Goal: Task Accomplishment & Management: Use online tool/utility

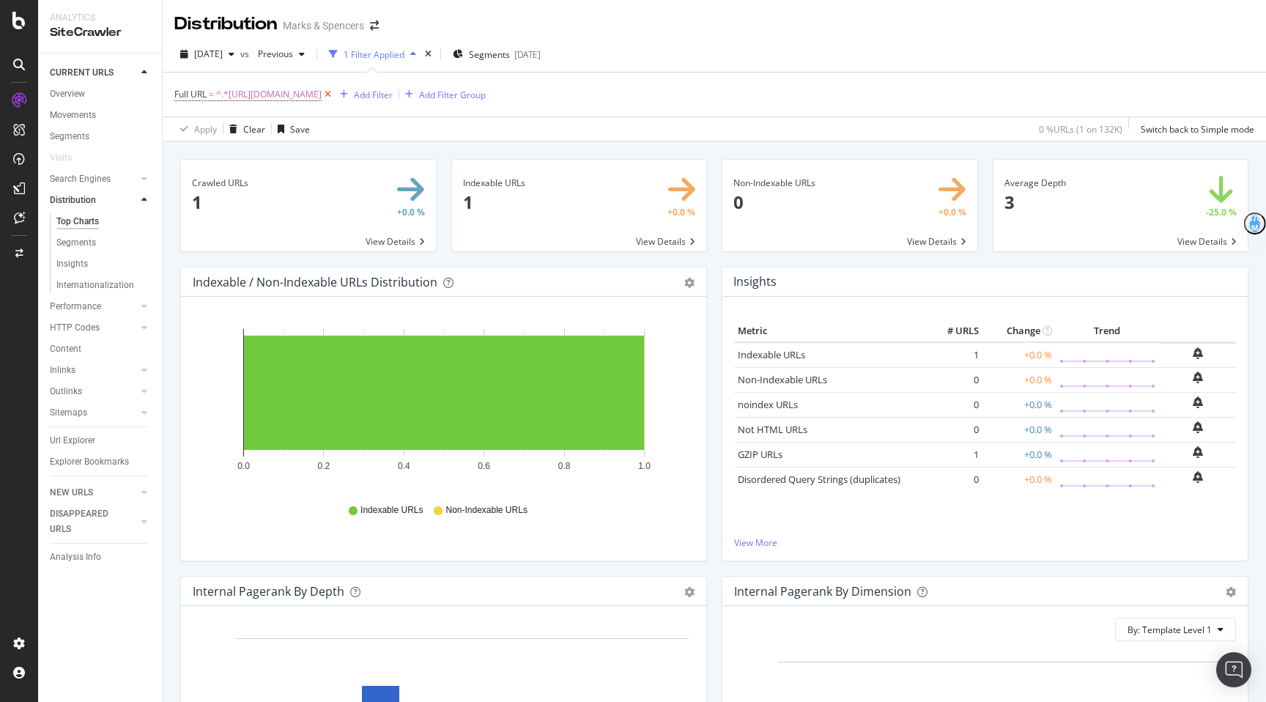
click at [334, 92] on icon at bounding box center [328, 94] width 12 height 15
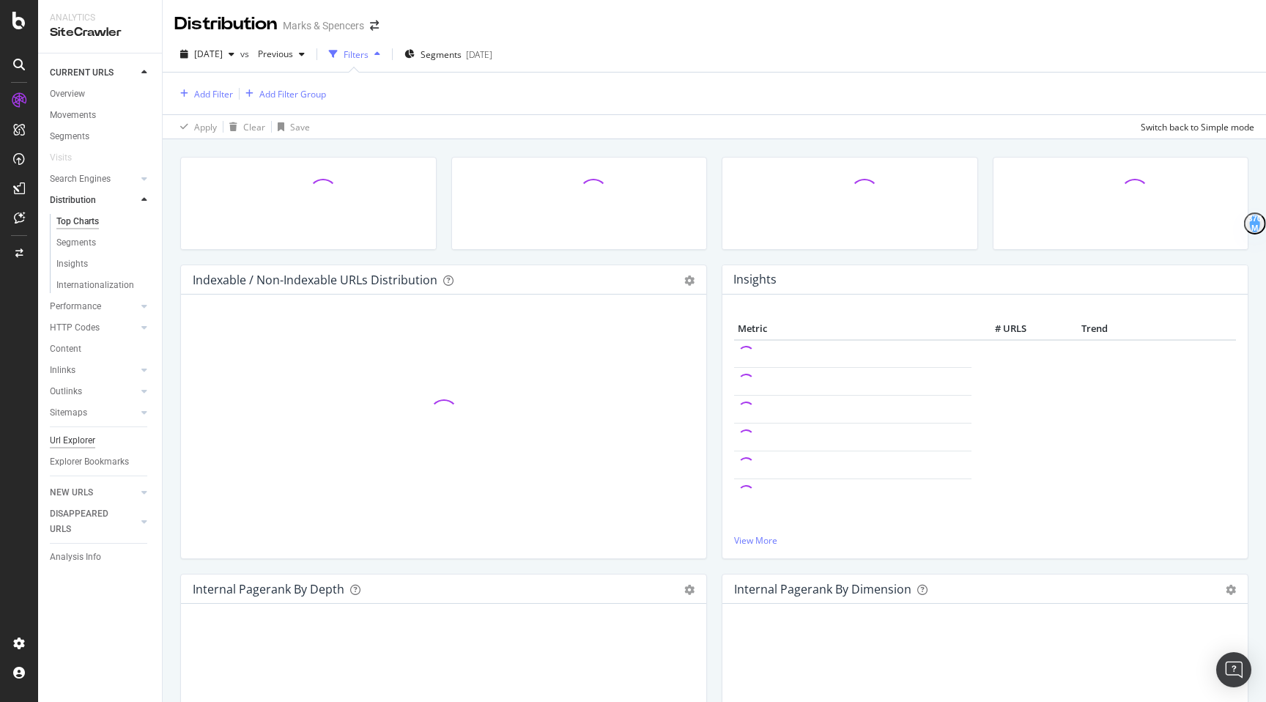
click at [72, 437] on div "Url Explorer" at bounding box center [72, 440] width 45 height 15
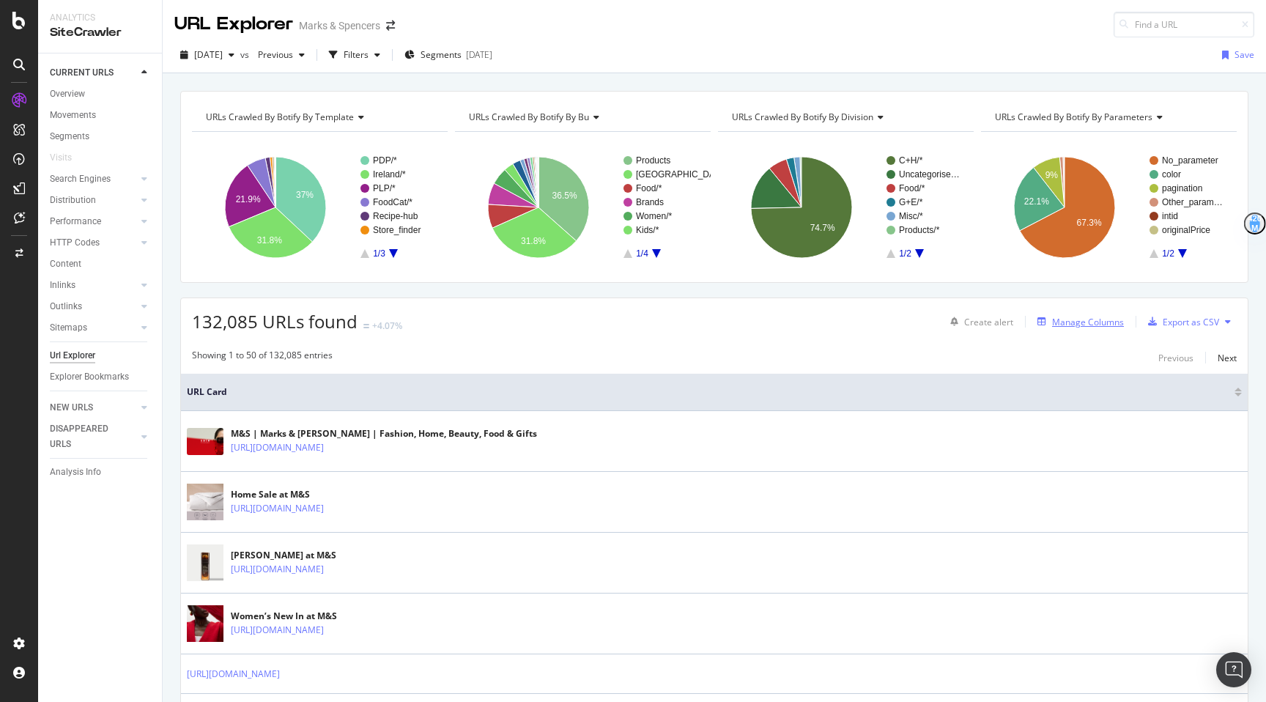
click at [1096, 316] on div "Manage Columns" at bounding box center [1088, 322] width 72 height 12
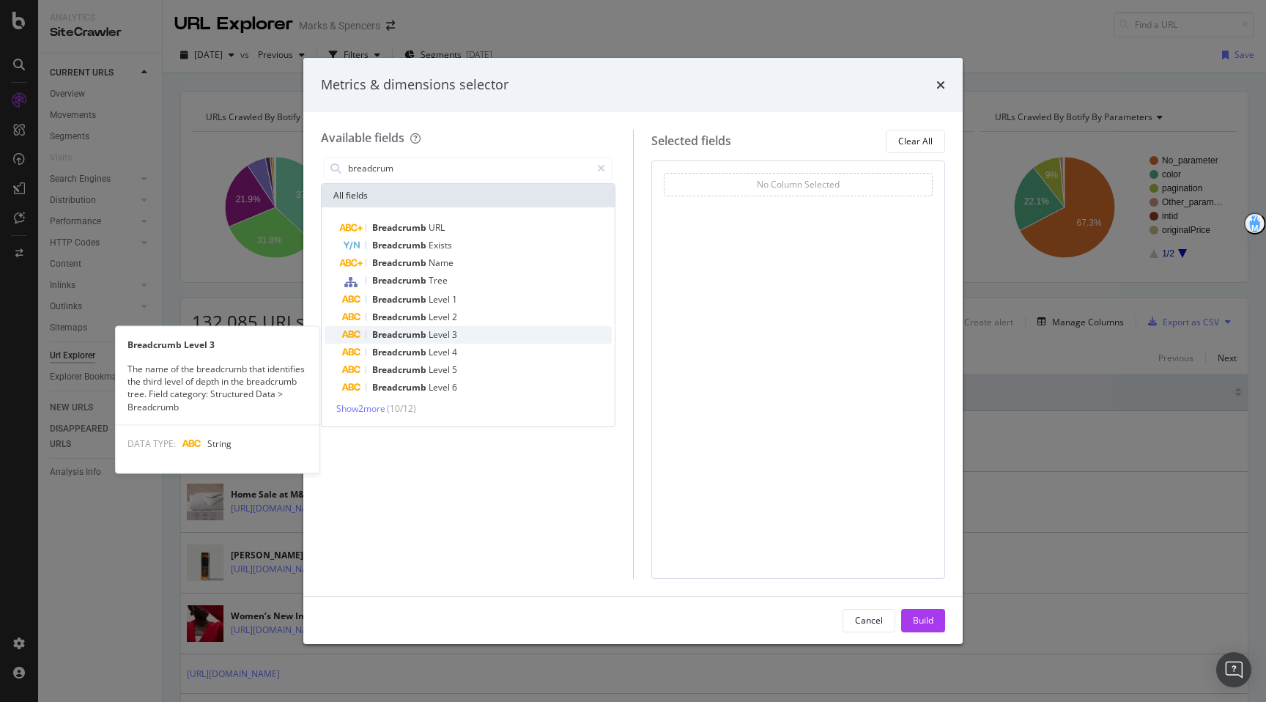
type input "breadcrum"
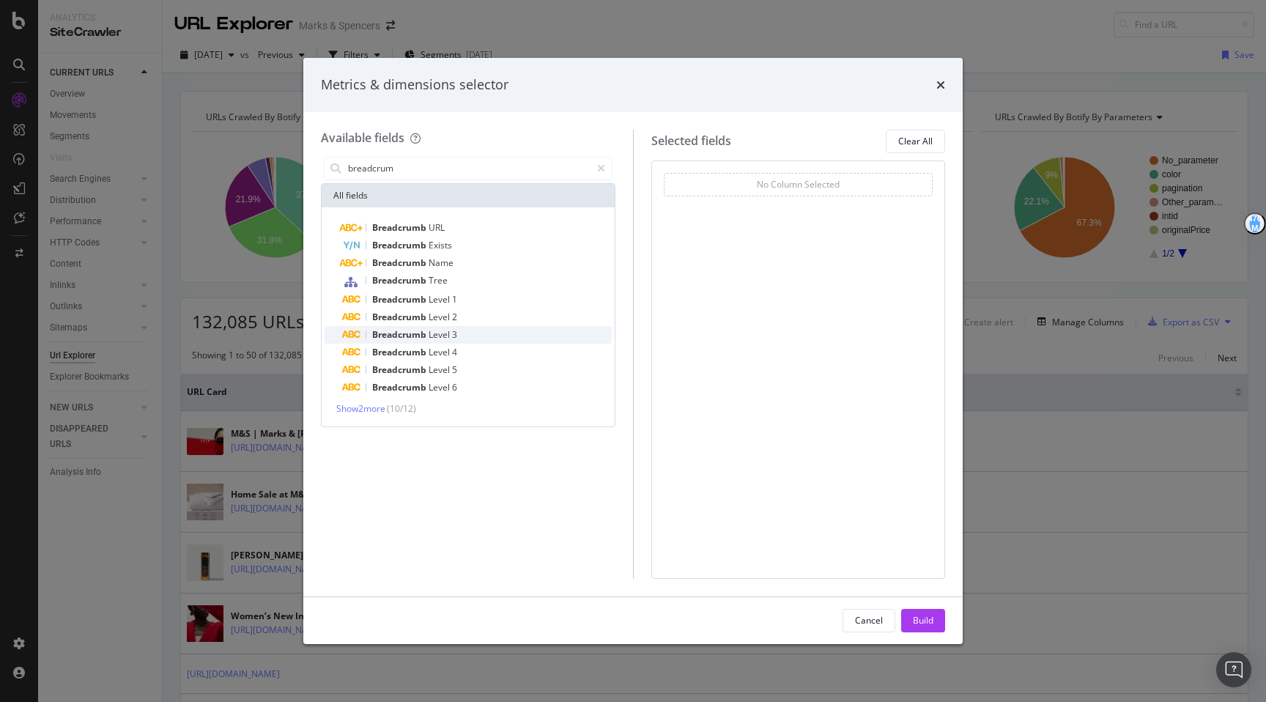
click at [508, 331] on div "Breadcrumb Level 3" at bounding box center [477, 335] width 270 height 18
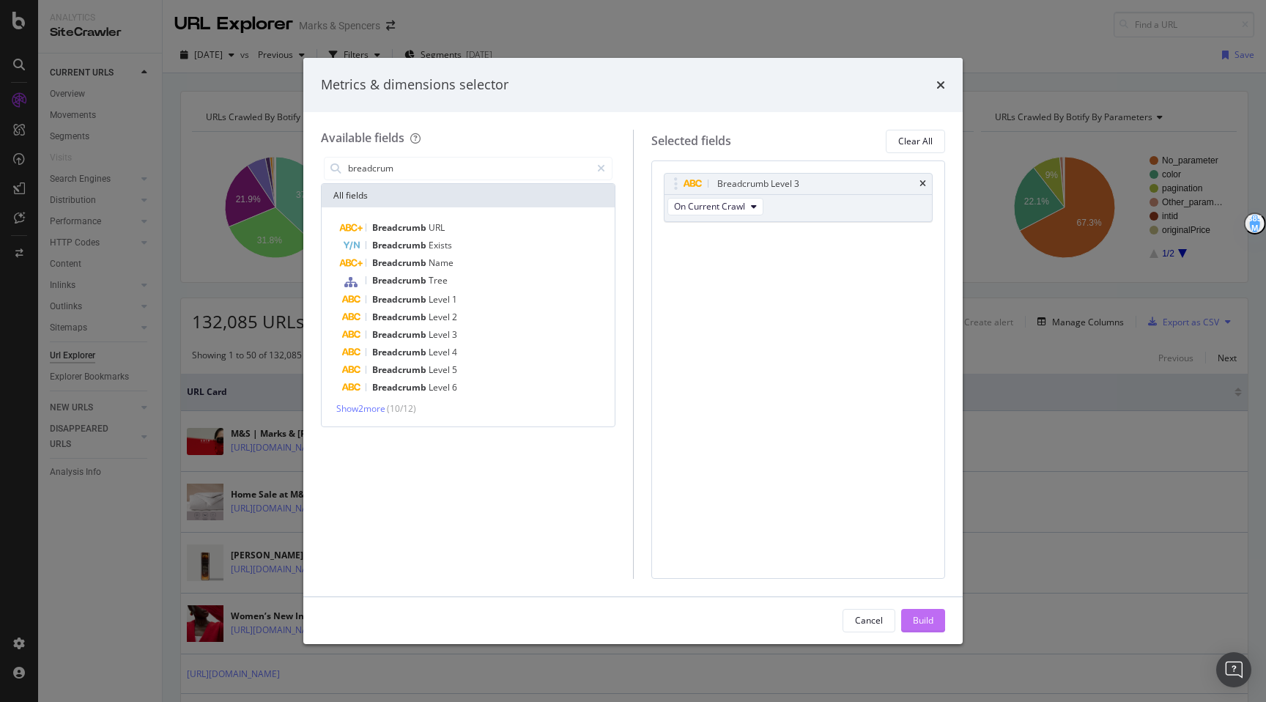
click at [919, 620] on div "Build" at bounding box center [923, 620] width 21 height 12
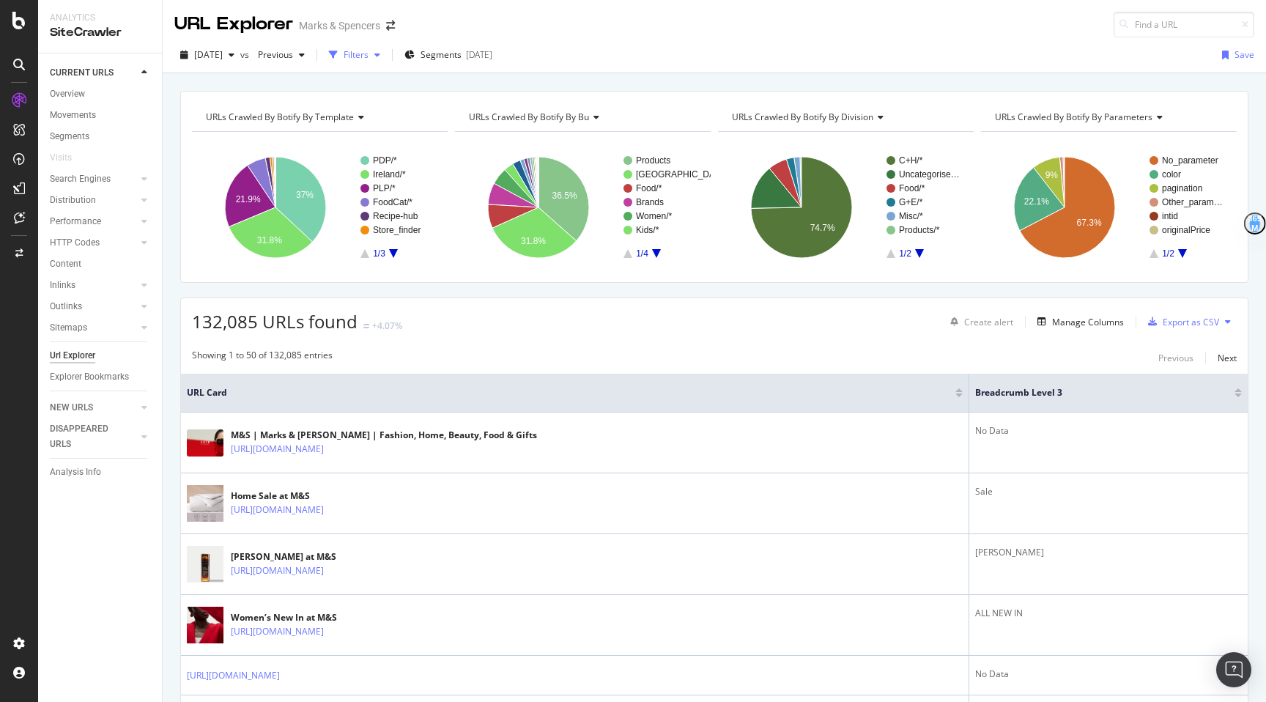
click at [343, 56] on div "button" at bounding box center [333, 55] width 21 height 21
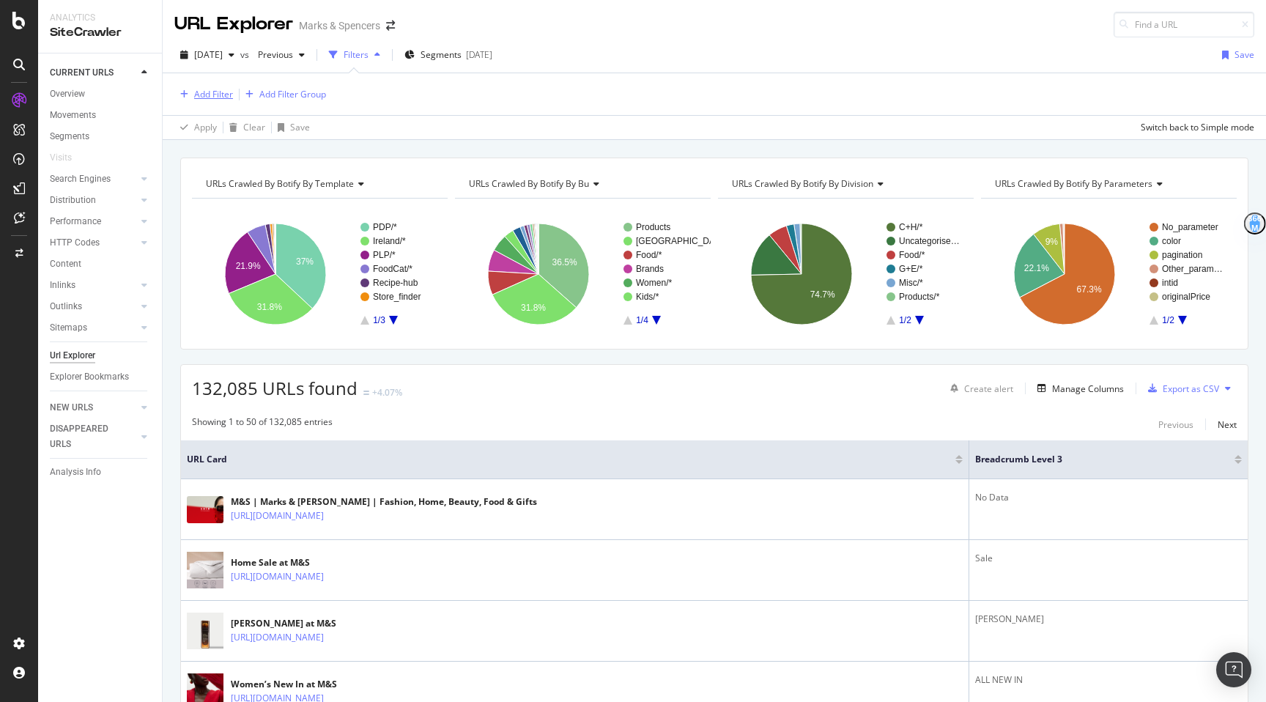
click at [206, 97] on div "Add Filter" at bounding box center [213, 94] width 39 height 12
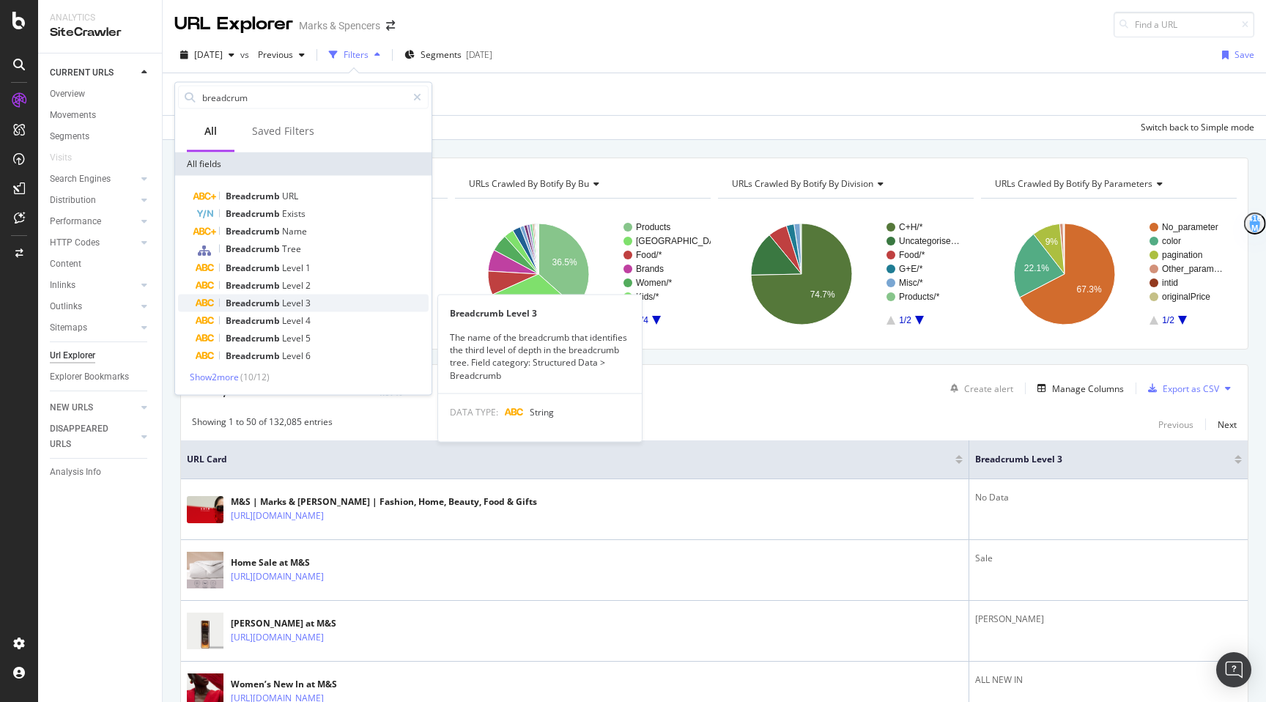
type input "breadcrum"
click at [316, 301] on div "Breadcrumb Level 3" at bounding box center [312, 303] width 233 height 18
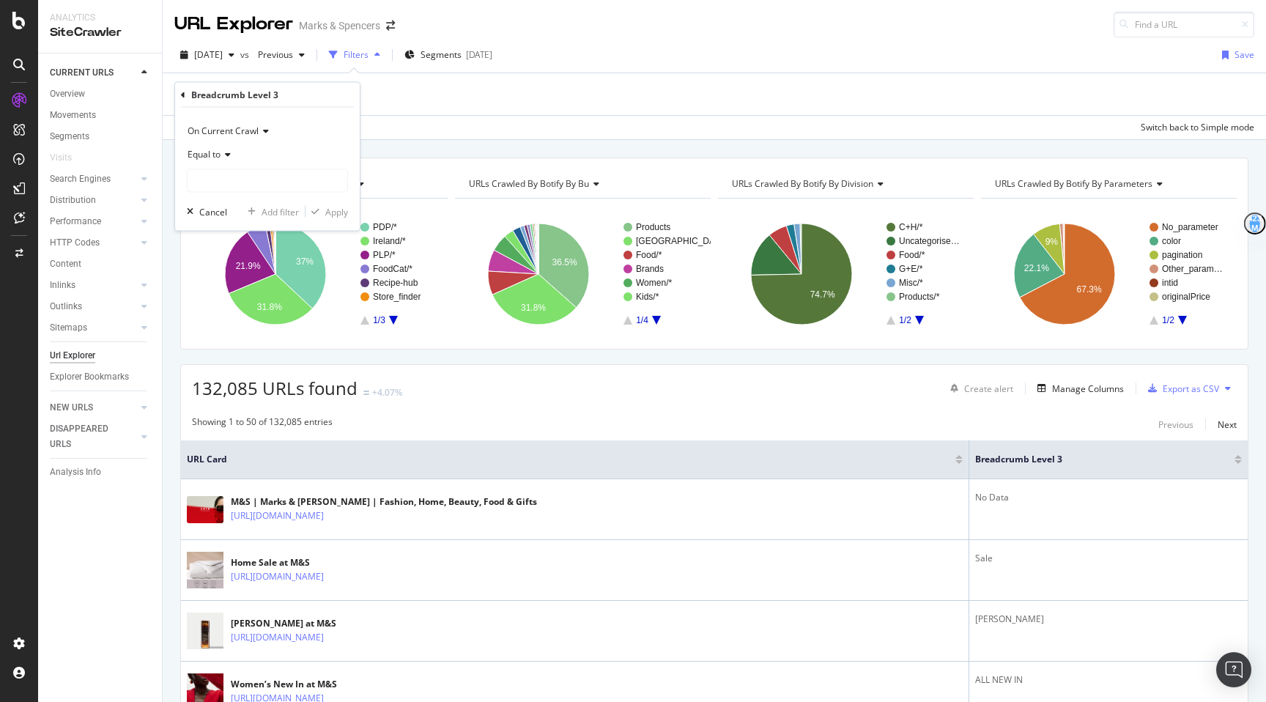
click at [215, 162] on div "Equal to" at bounding box center [267, 154] width 161 height 23
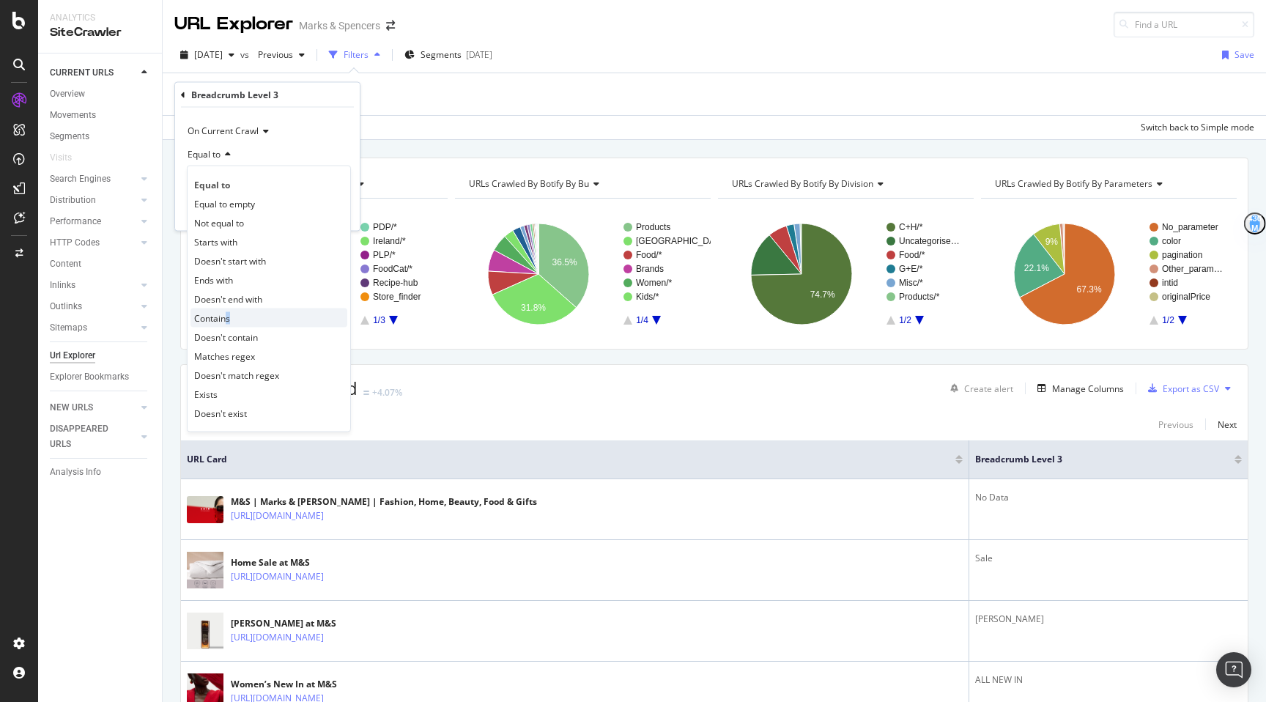
click at [226, 323] on div "Equal to Equal to empty Not equal to Starts with Doesn't start with Ends with D…" at bounding box center [269, 299] width 164 height 267
click at [226, 323] on span "Contains" at bounding box center [212, 317] width 36 height 12
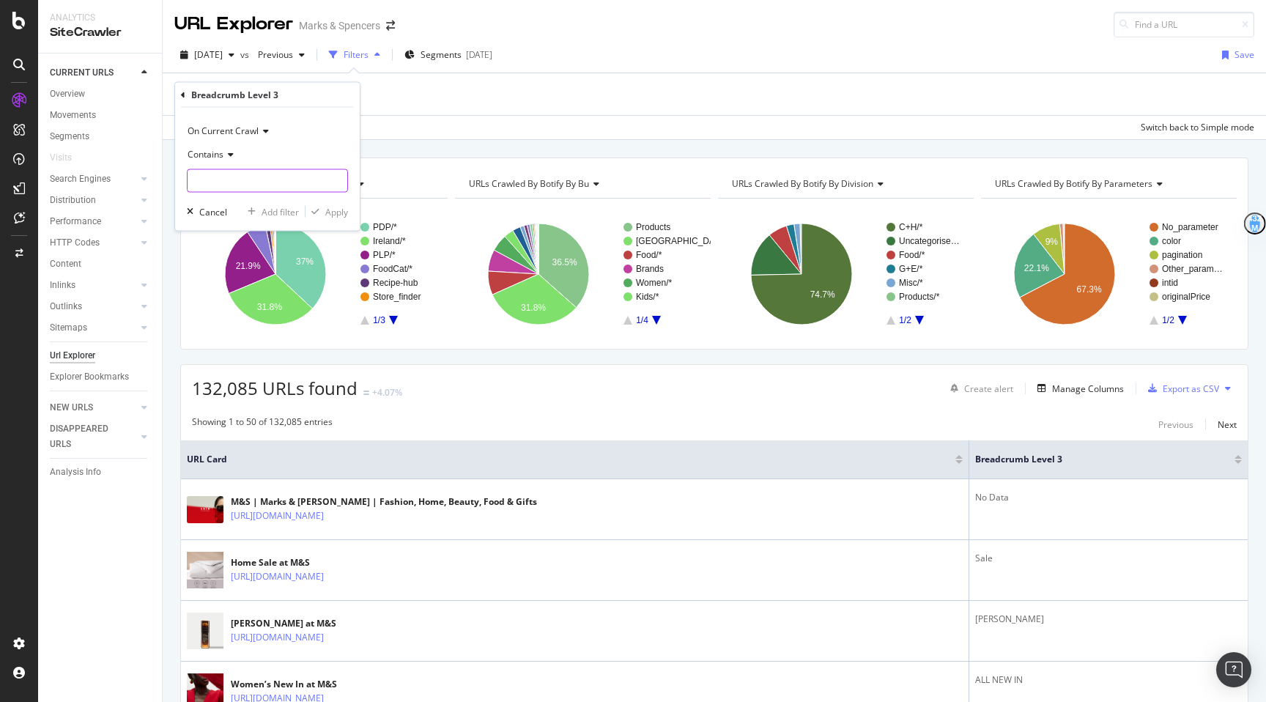
click at [226, 179] on input "text" at bounding box center [267, 180] width 160 height 23
type input "External"
click at [323, 208] on div "button" at bounding box center [315, 211] width 20 height 9
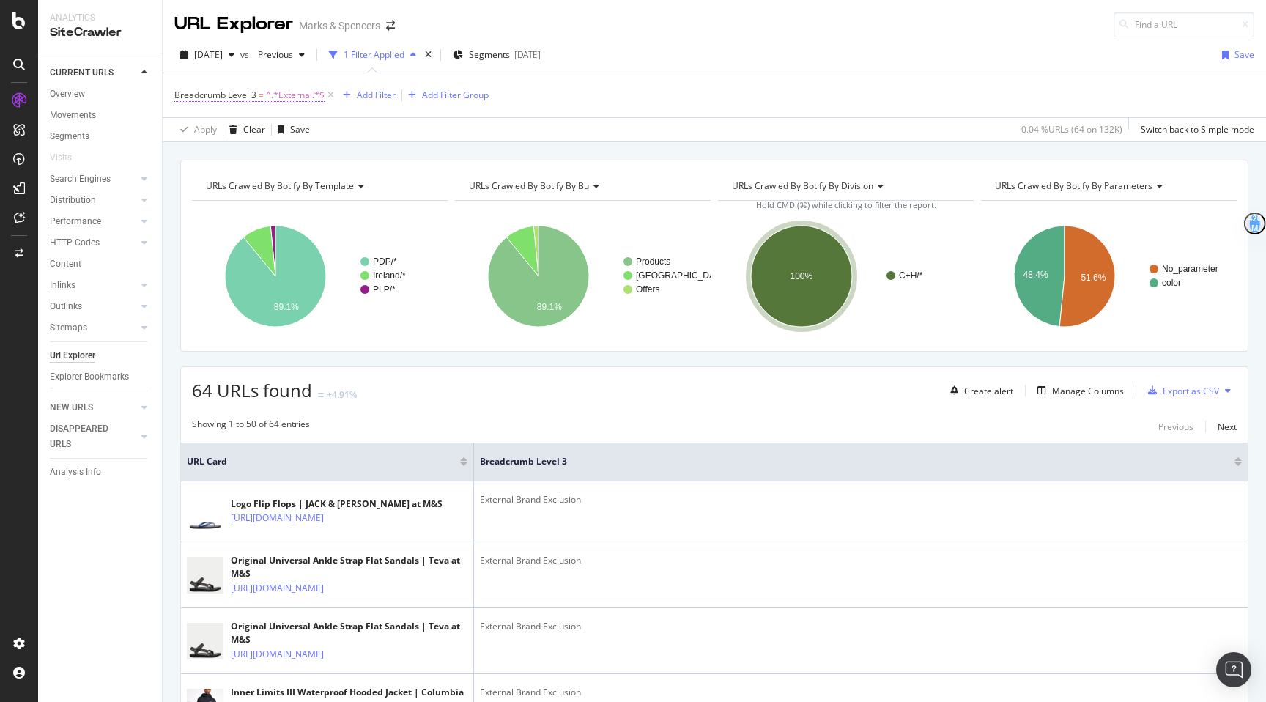
click at [258, 99] on span "Breadcrumb Level 3 = ^.*External.*$" at bounding box center [249, 95] width 150 height 13
click at [516, 119] on div "Apply Clear Save 0.04 % URLs ( 64 on 132K ) Switch back to Simple mode" at bounding box center [714, 129] width 1103 height 24
click at [1187, 383] on div "Export as CSV" at bounding box center [1180, 390] width 77 height 22
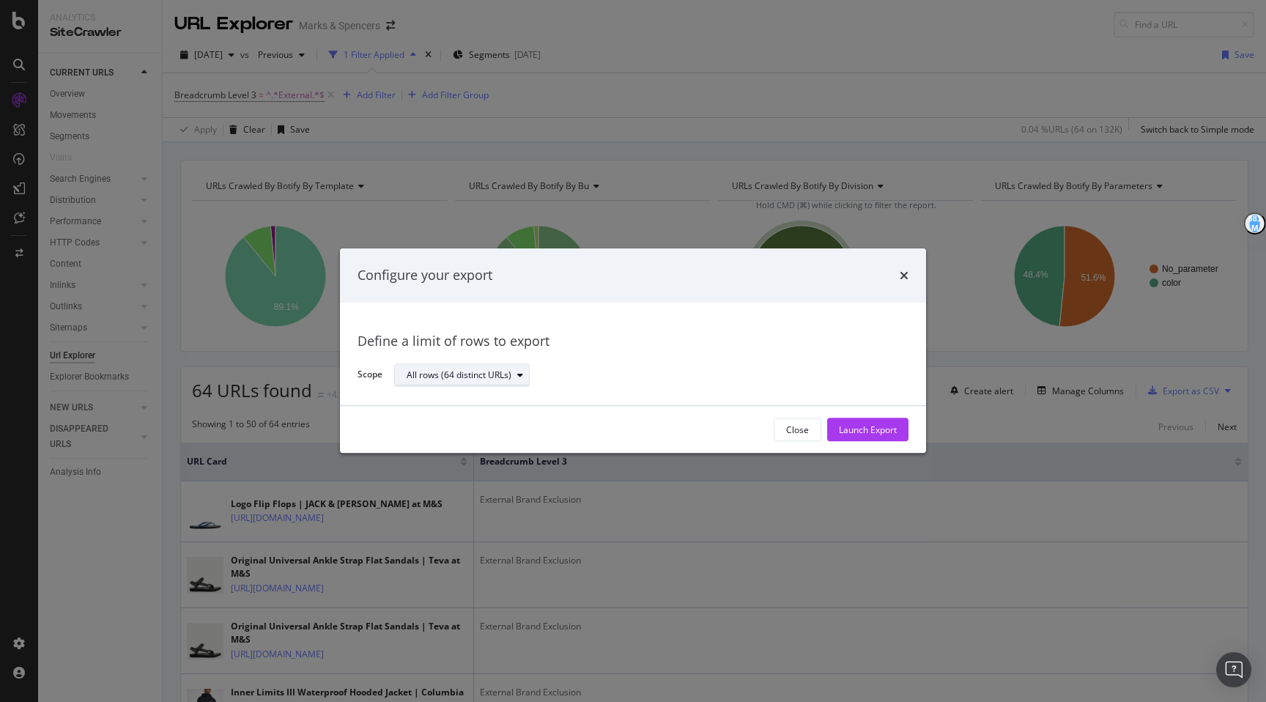
click at [469, 374] on div "All rows (64 distinct URLs)" at bounding box center [458, 375] width 105 height 9
click at [799, 387] on div "All rows (64 distinct URLs)" at bounding box center [645, 376] width 502 height 26
drag, startPoint x: 849, startPoint y: 419, endPoint x: 964, endPoint y: 272, distance: 186.2
click at [964, 272] on div "Configure your export Define a limit of rows to export Scope All rows (64 disti…" at bounding box center [633, 351] width 1266 height 702
click at [896, 277] on div "Configure your export" at bounding box center [632, 275] width 551 height 19
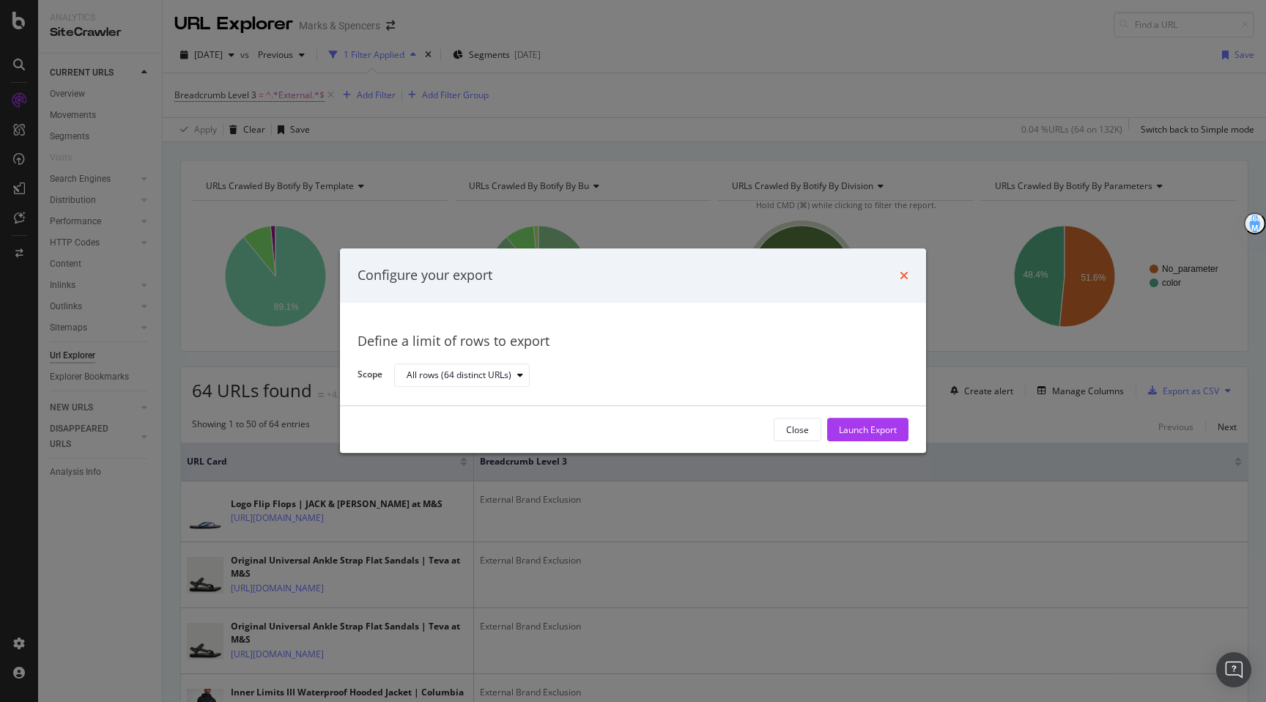
click at [904, 272] on icon "times" at bounding box center [903, 276] width 9 height 12
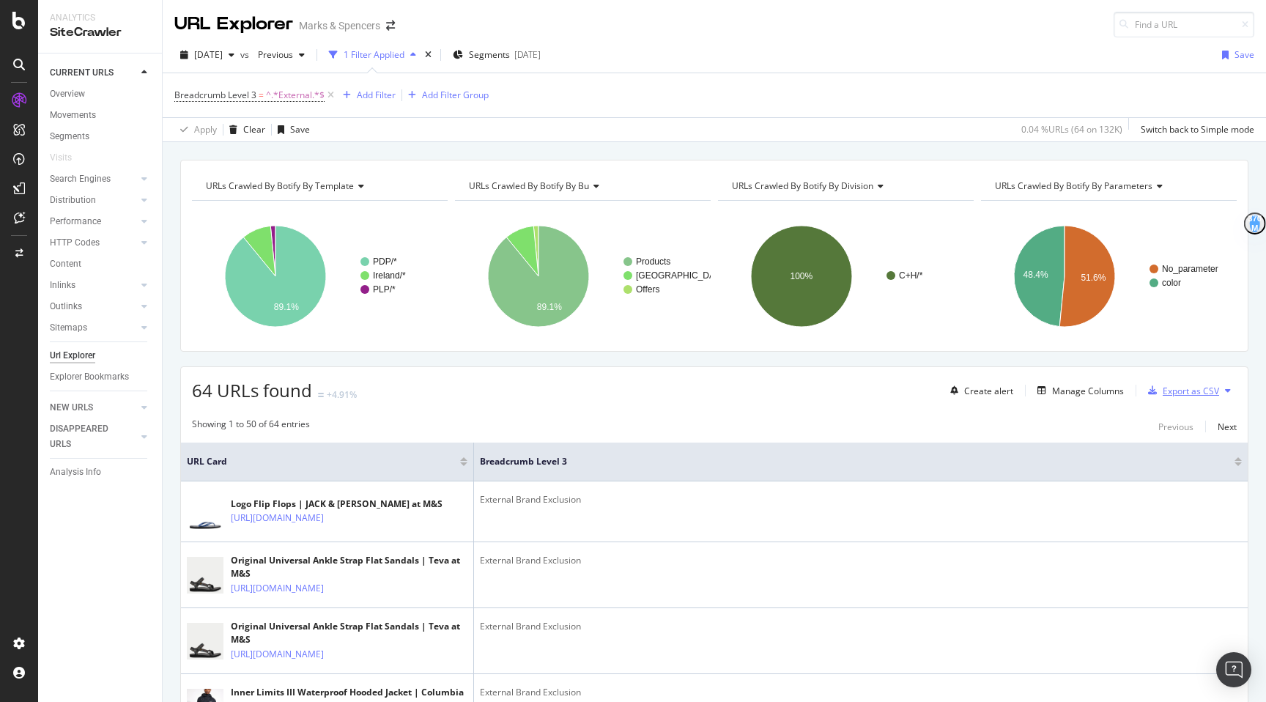
click at [1166, 390] on div "Export as CSV" at bounding box center [1190, 391] width 56 height 12
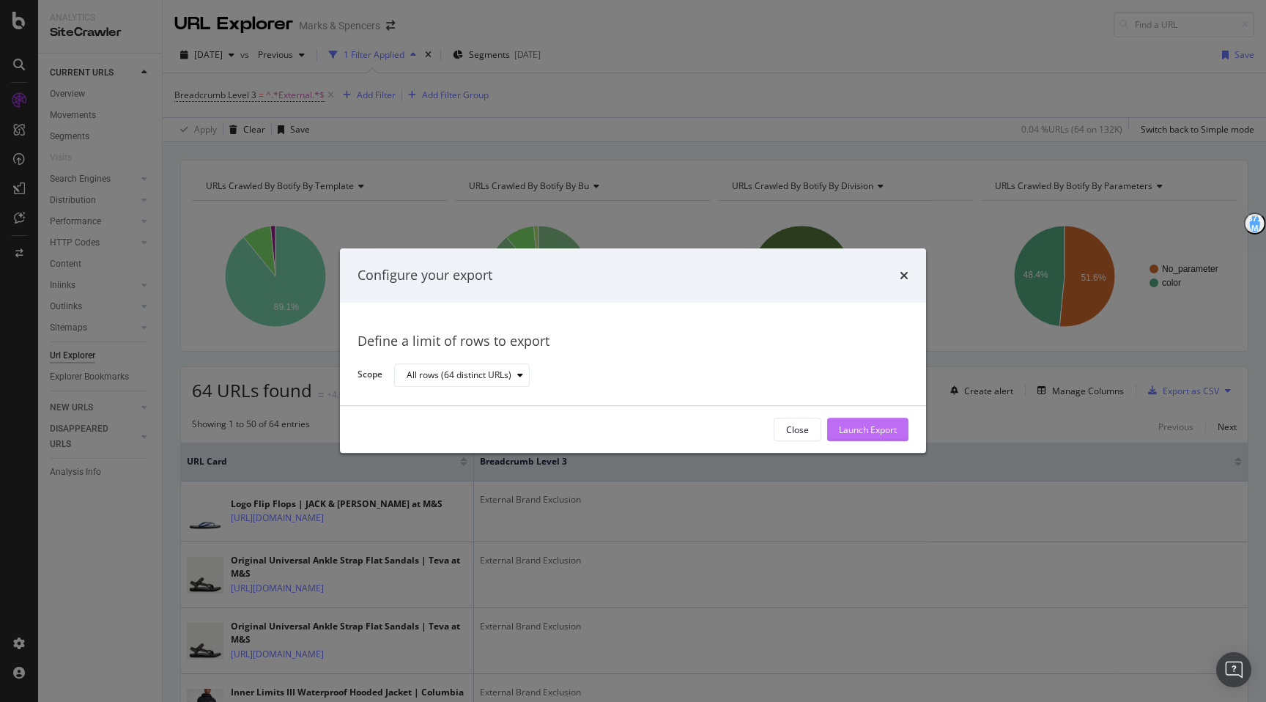
click at [884, 431] on div "Launch Export" at bounding box center [868, 429] width 58 height 12
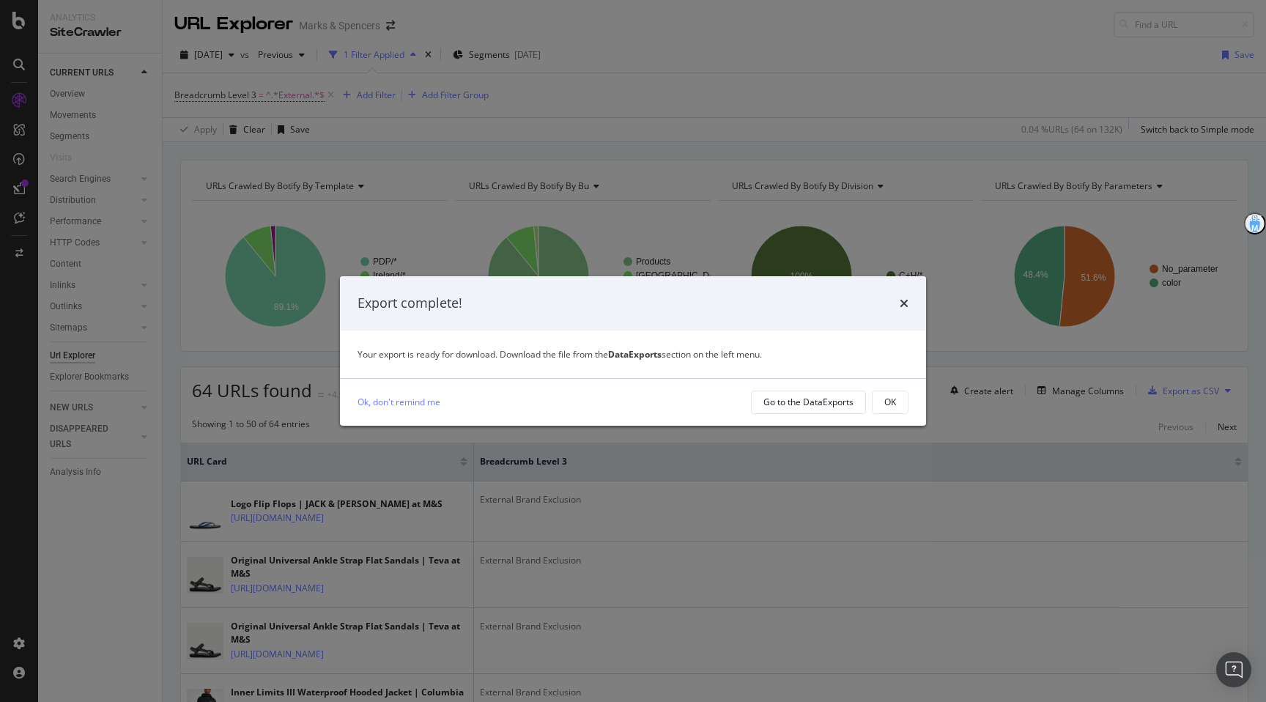
click at [825, 414] on div "Ok, don't remind me Go to the DataExports OK" at bounding box center [633, 402] width 586 height 47
click at [798, 403] on div "Go to the DataExports" at bounding box center [808, 401] width 90 height 12
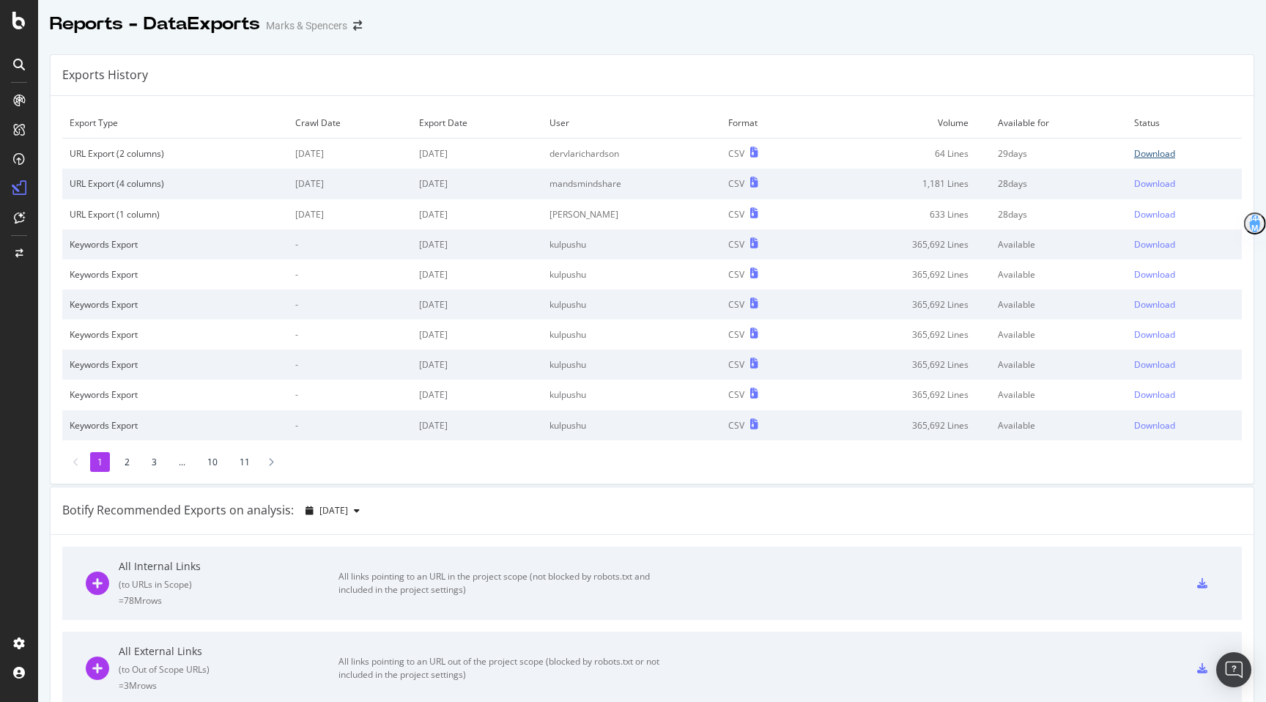
click at [1156, 154] on div "Download" at bounding box center [1154, 153] width 41 height 12
click at [1167, 153] on div "Download" at bounding box center [1154, 153] width 41 height 12
click at [1150, 152] on div "Download" at bounding box center [1154, 153] width 41 height 12
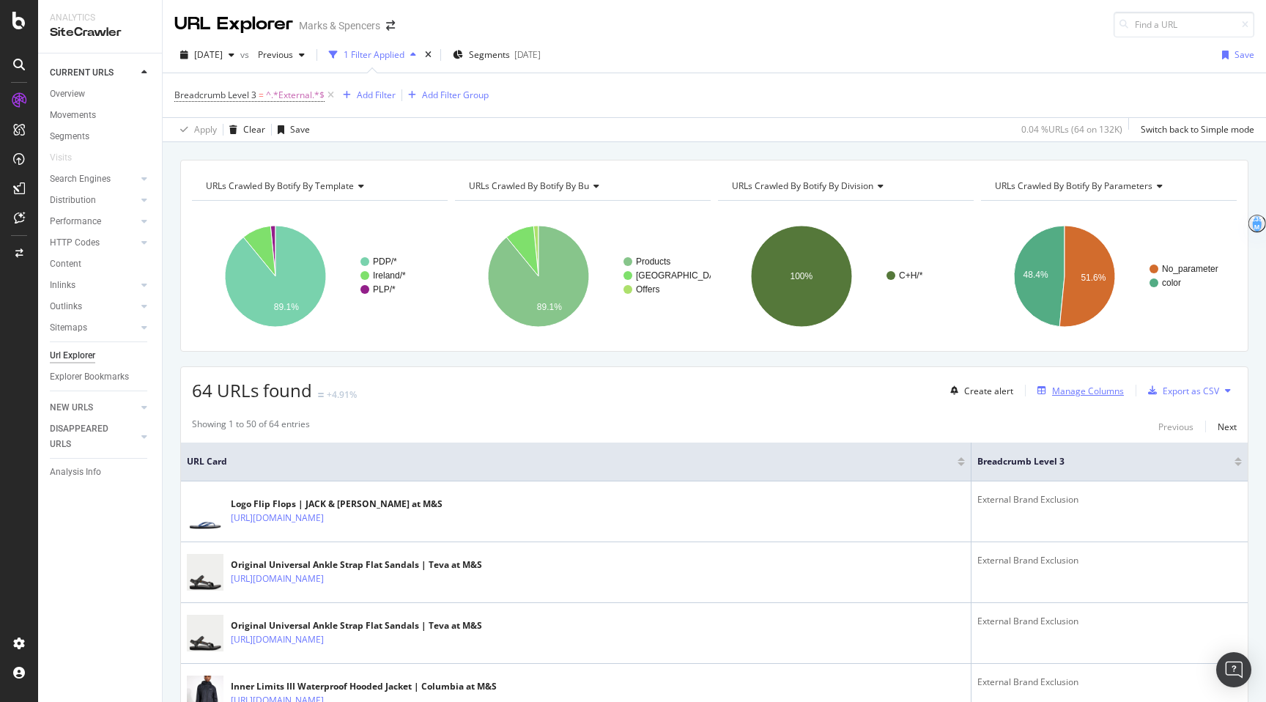
click at [1097, 382] on button "Manage Columns" at bounding box center [1077, 391] width 92 height 18
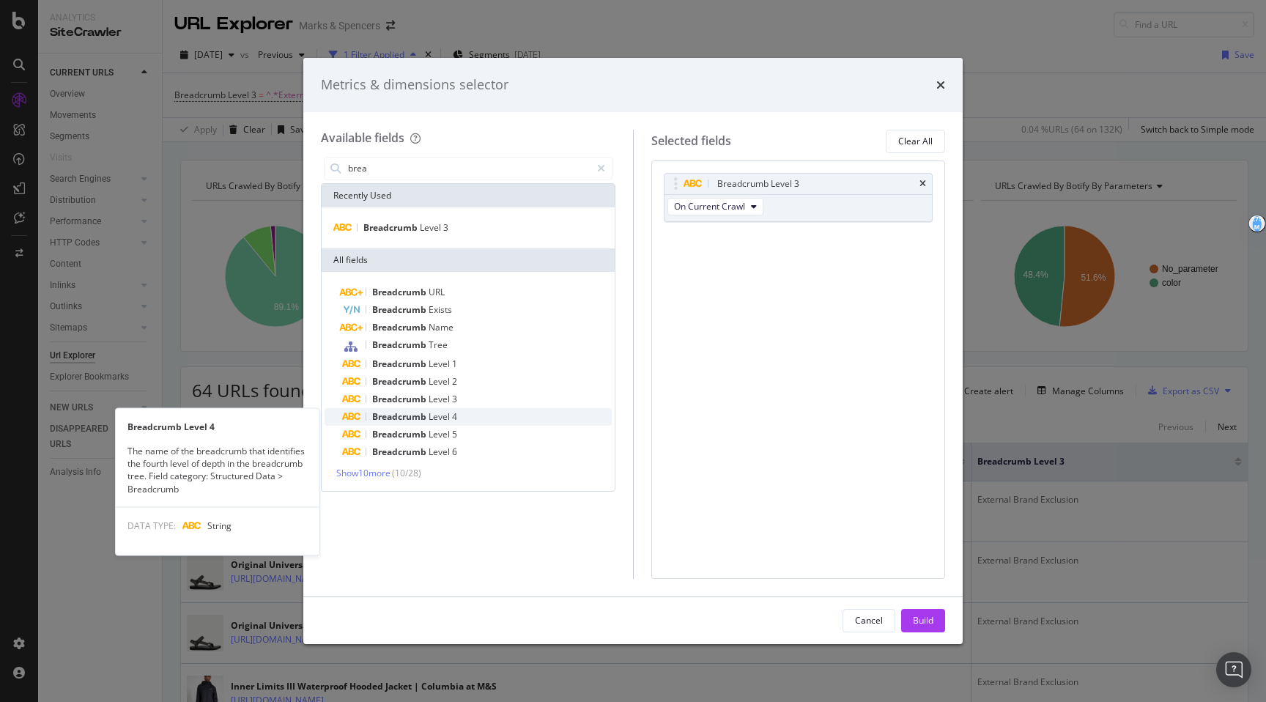
type input "brea"
click at [452, 415] on span "4" at bounding box center [454, 416] width 5 height 12
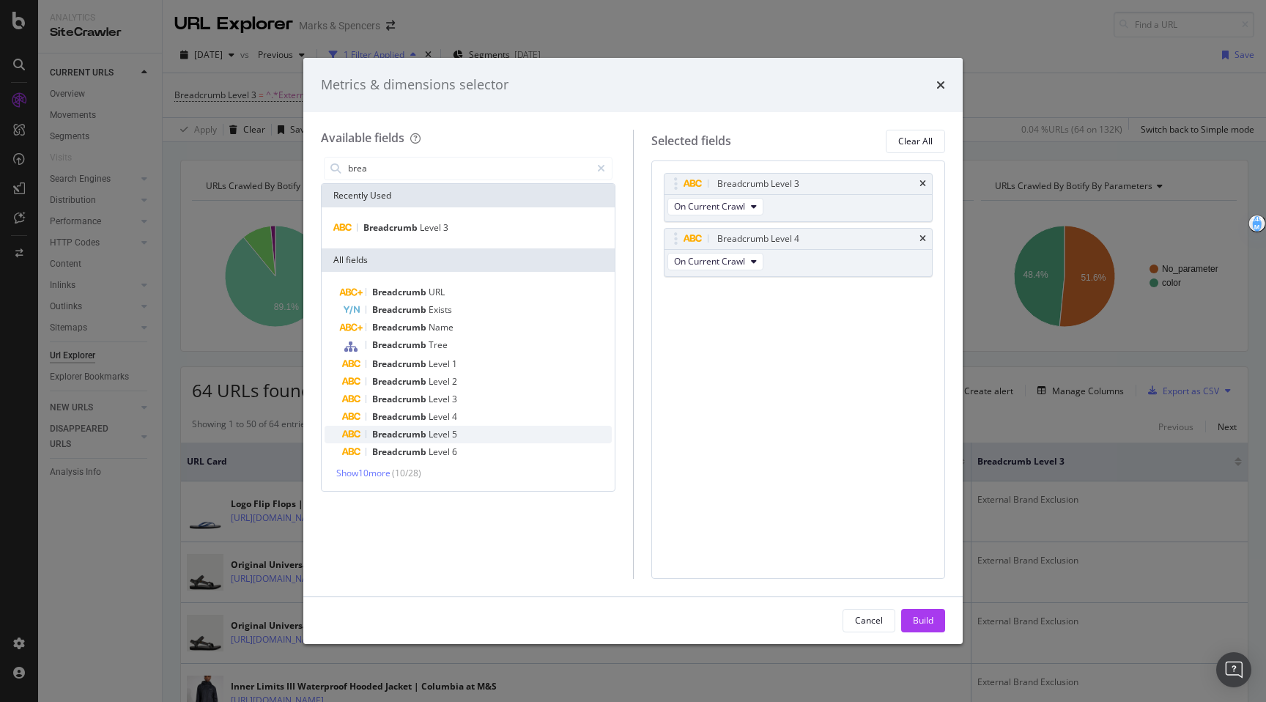
click at [475, 429] on div "Breadcrumb Level 5" at bounding box center [477, 435] width 270 height 18
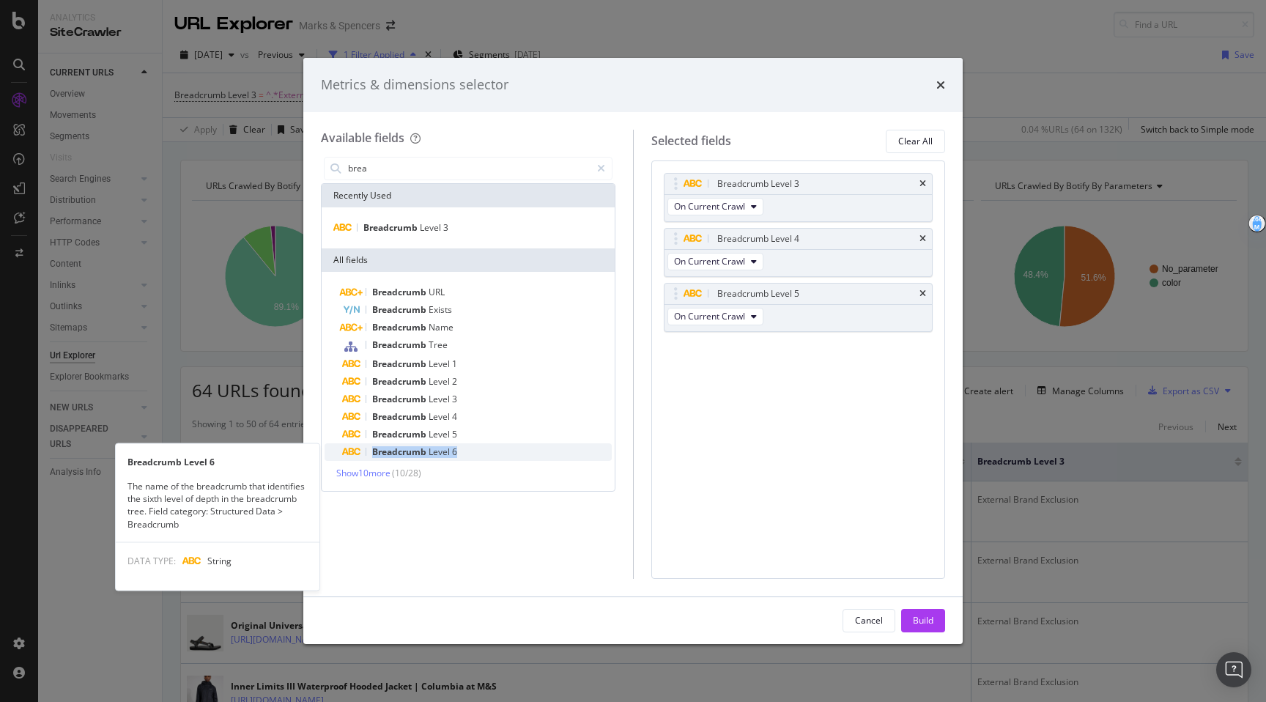
drag, startPoint x: 467, startPoint y: 442, endPoint x: 461, endPoint y: 451, distance: 11.6
click at [461, 451] on div "Breadcrumb URL Breadcrumb Exists Breadcrumb Name Breadcrumb Tree Breadcrumb Lev…" at bounding box center [467, 371] width 287 height 177
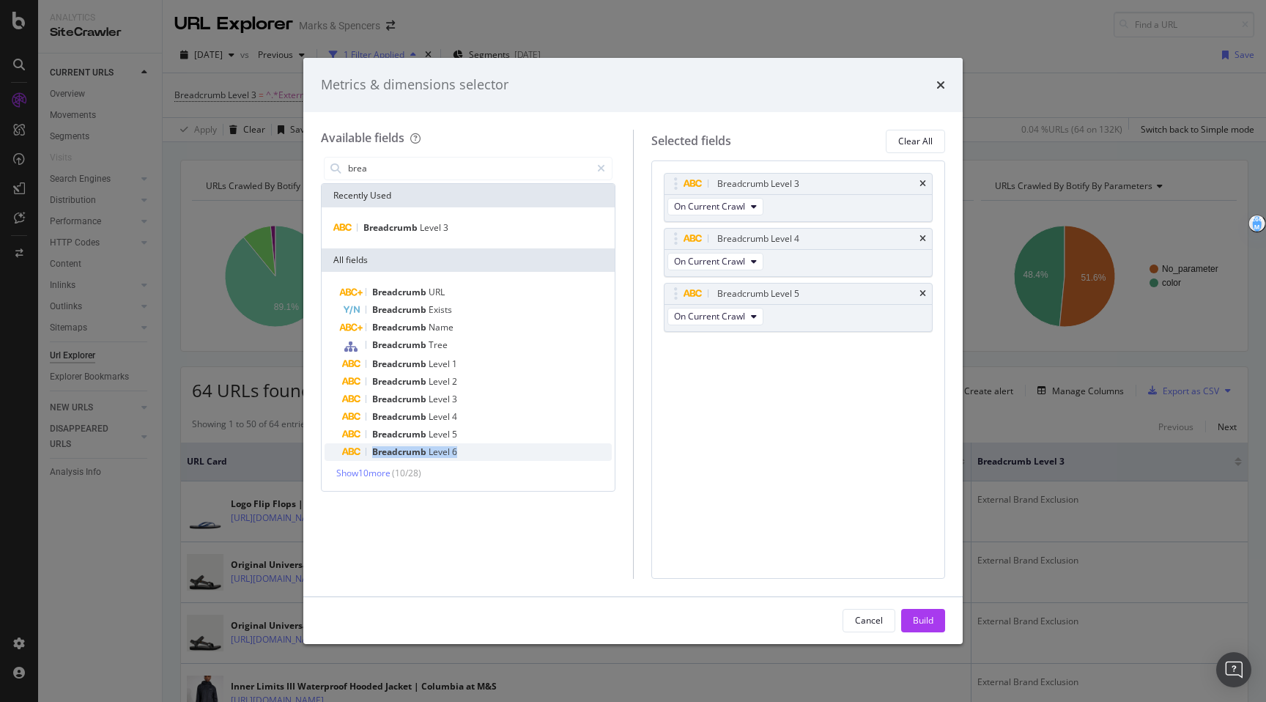
click at [461, 451] on div "Breadcrumb Level 6" at bounding box center [477, 452] width 270 height 18
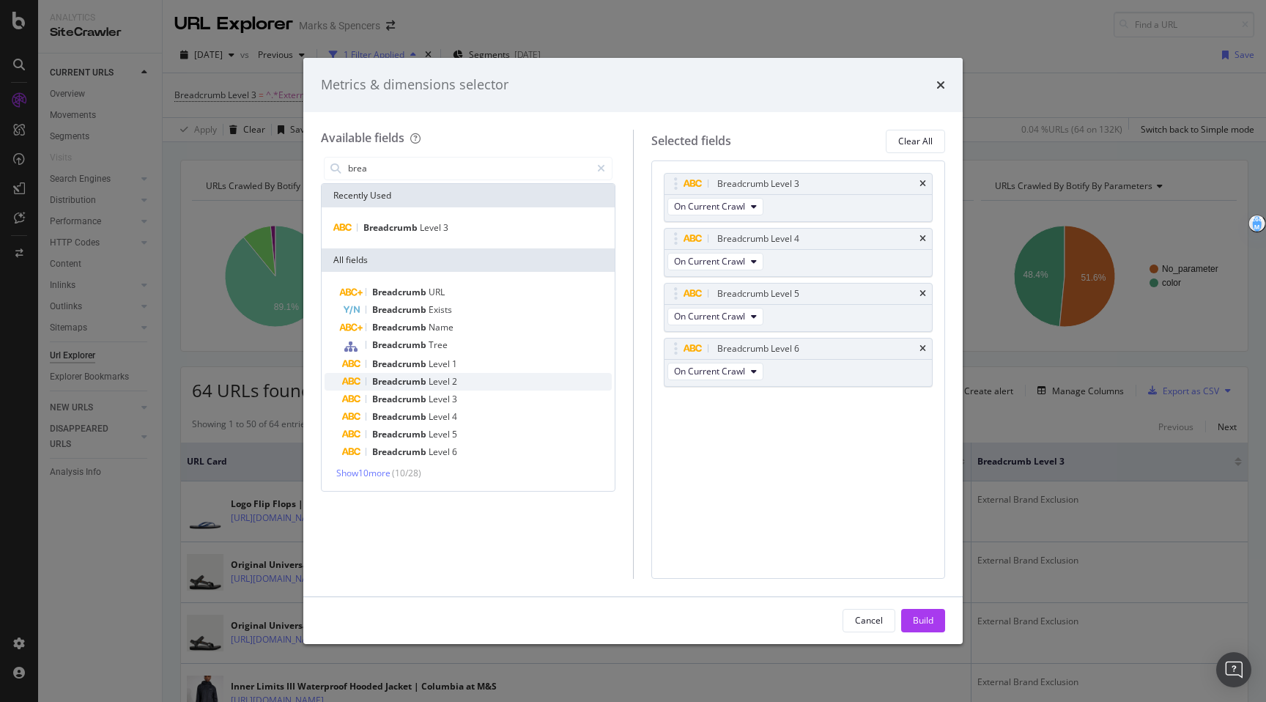
click at [471, 386] on div "Breadcrumb Level 2" at bounding box center [477, 382] width 270 height 18
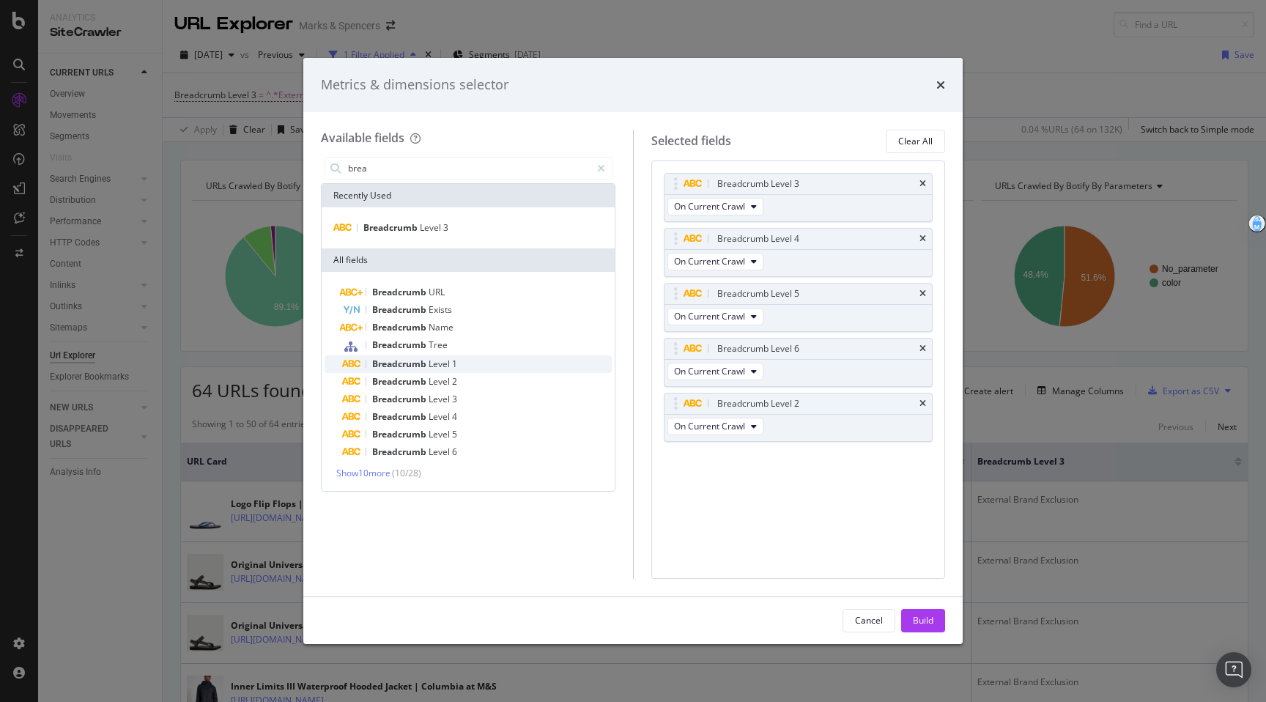
click at [471, 369] on div "Breadcrumb Level 1" at bounding box center [477, 364] width 270 height 18
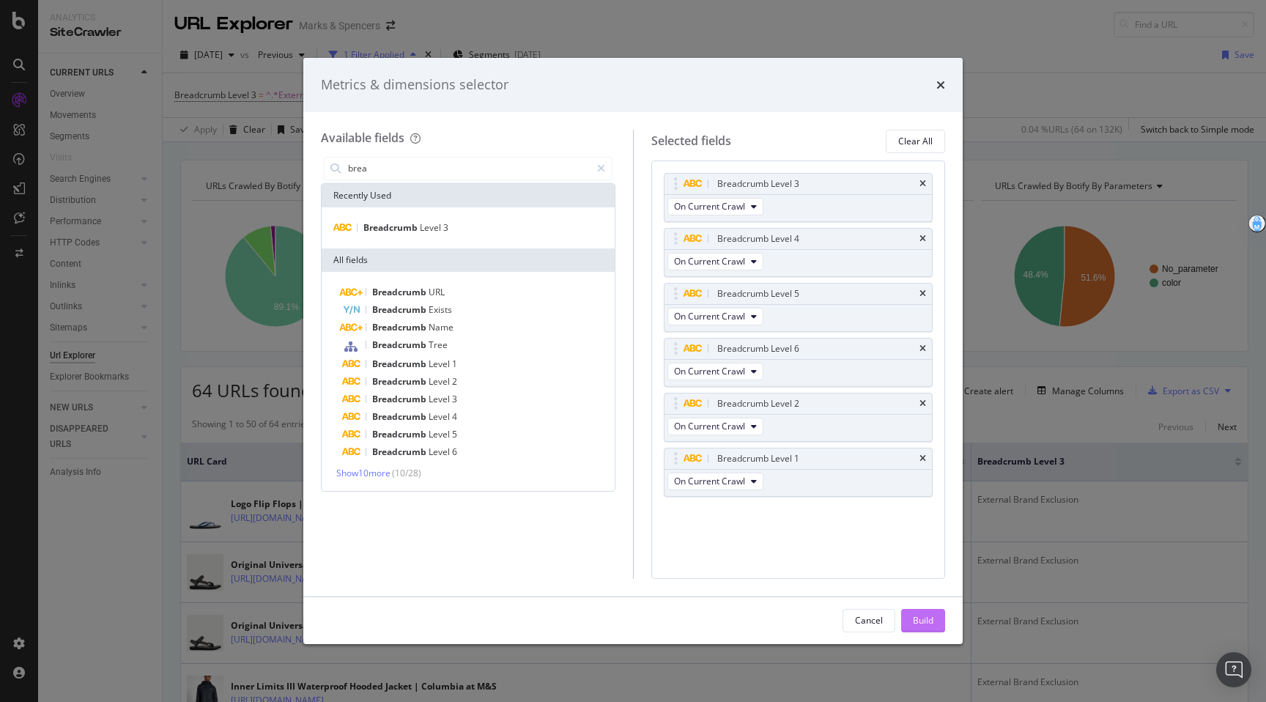
click at [915, 620] on div "Build" at bounding box center [923, 620] width 21 height 12
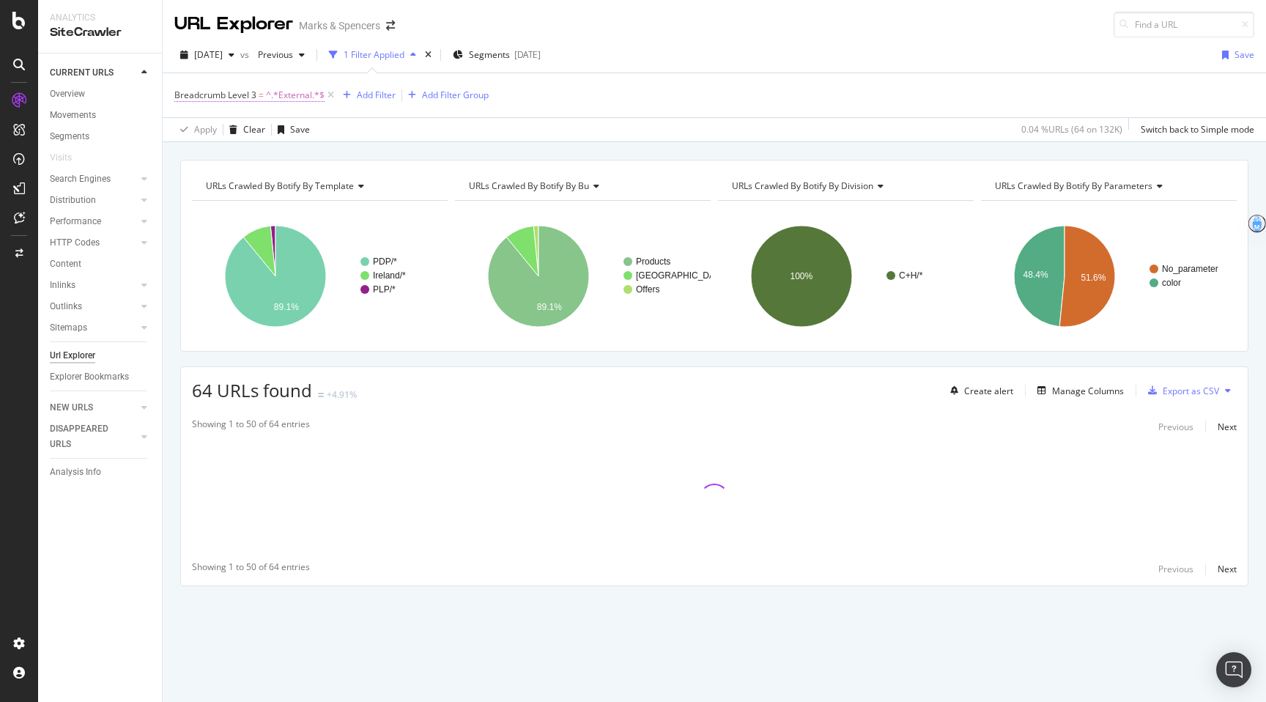
click at [265, 97] on span "Breadcrumb Level 3 = ^.*External.*$" at bounding box center [249, 95] width 150 height 13
click at [240, 176] on input "External" at bounding box center [256, 179] width 138 height 23
click at [184, 94] on icon at bounding box center [183, 93] width 4 height 9
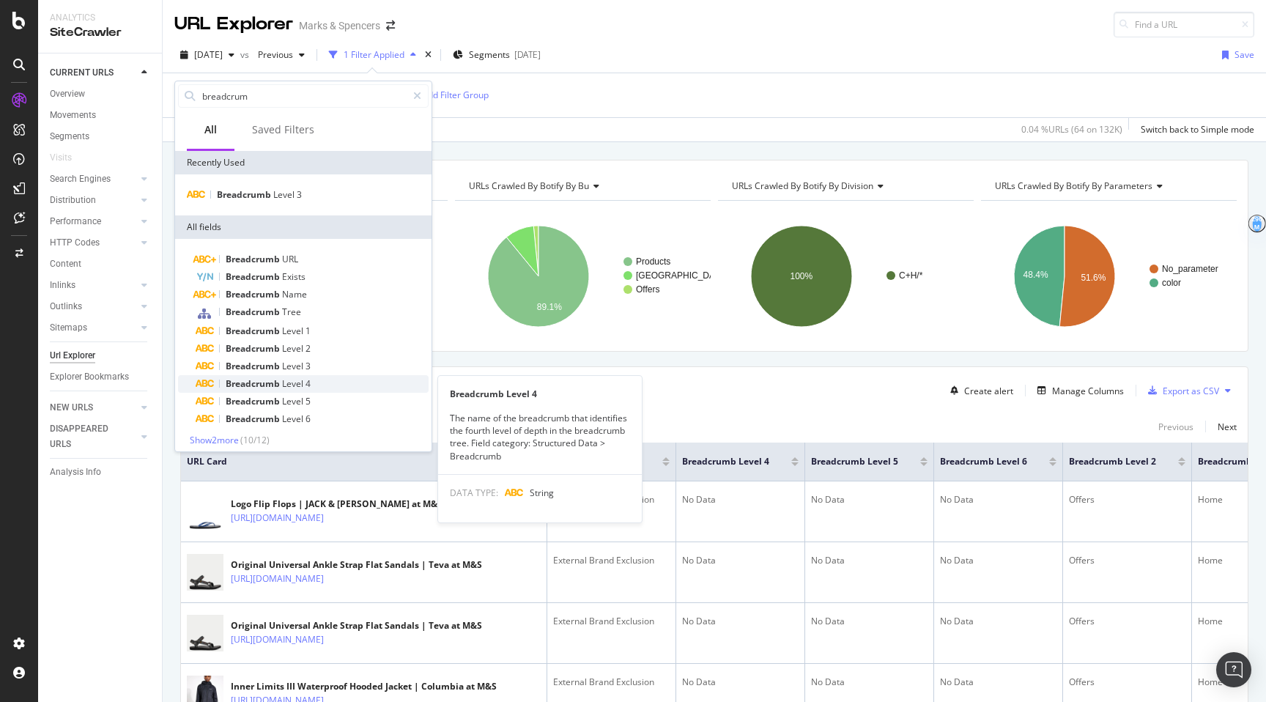
type input "breadcrum"
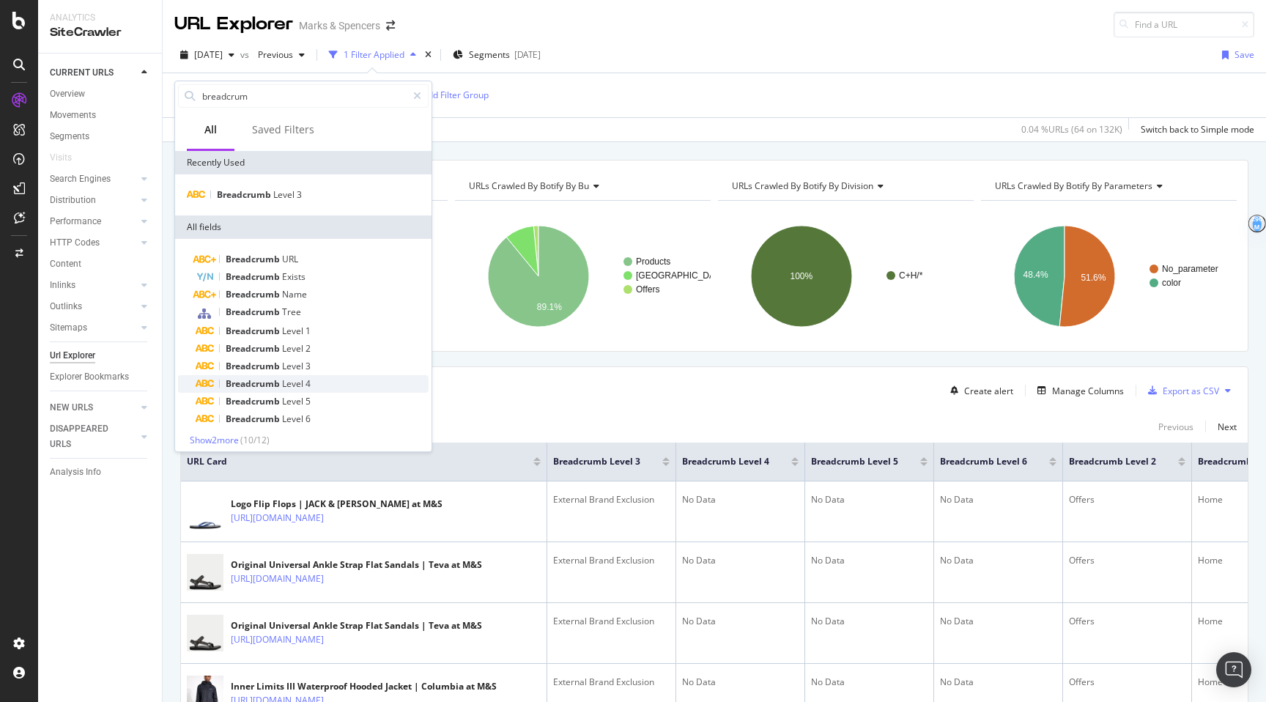
click at [317, 384] on div "Breadcrumb Level 4" at bounding box center [312, 384] width 233 height 18
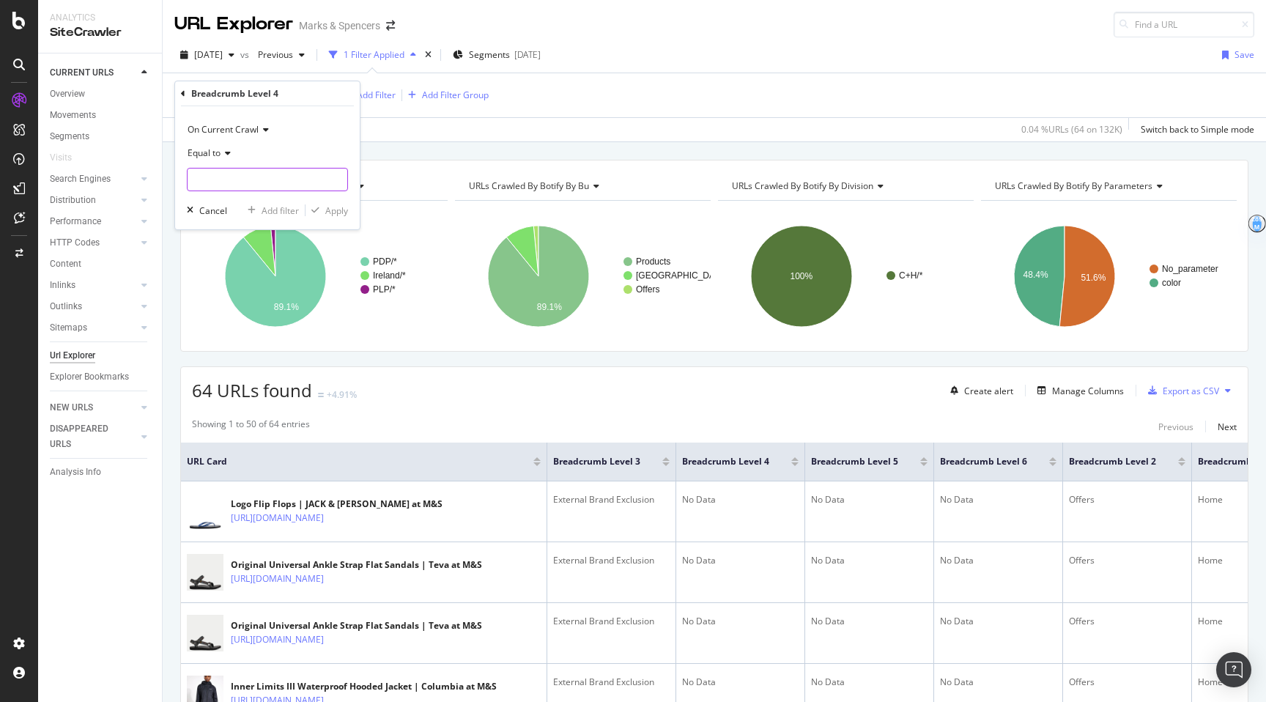
click at [271, 177] on input "text" at bounding box center [267, 179] width 160 height 23
click at [213, 155] on span "Equal to" at bounding box center [203, 152] width 33 height 12
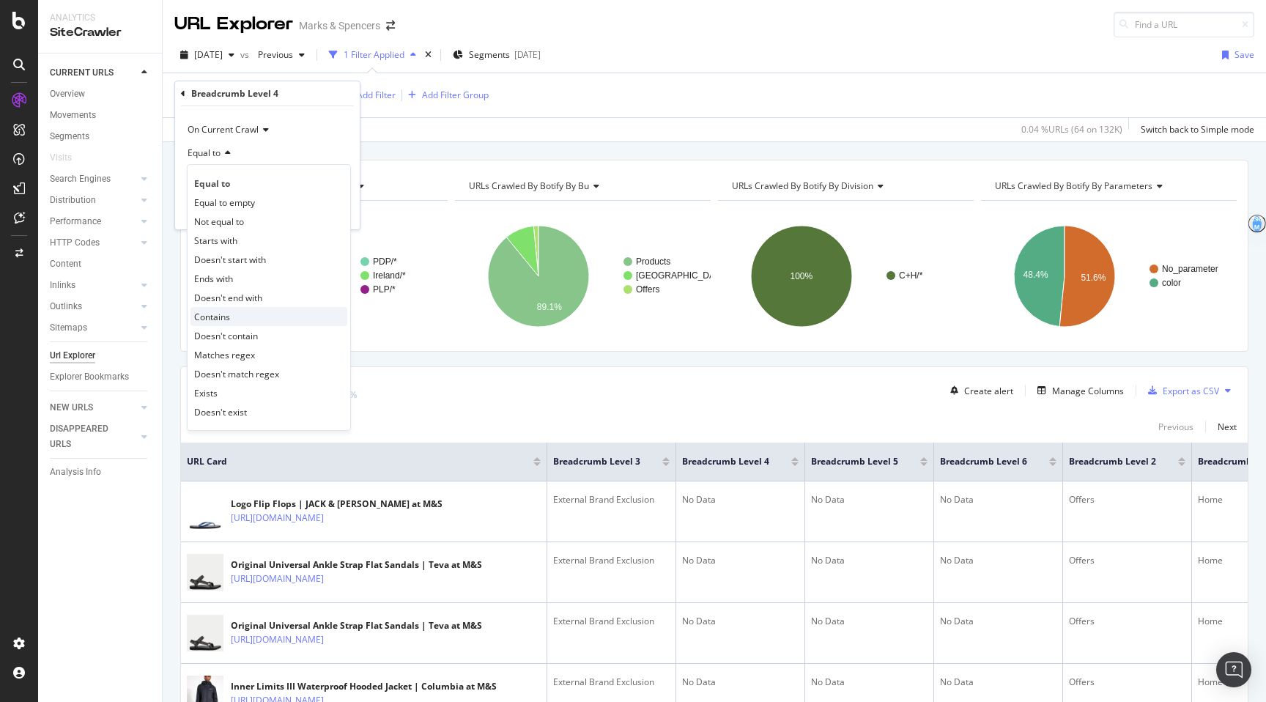
click at [222, 317] on span "Contains" at bounding box center [212, 317] width 36 height 12
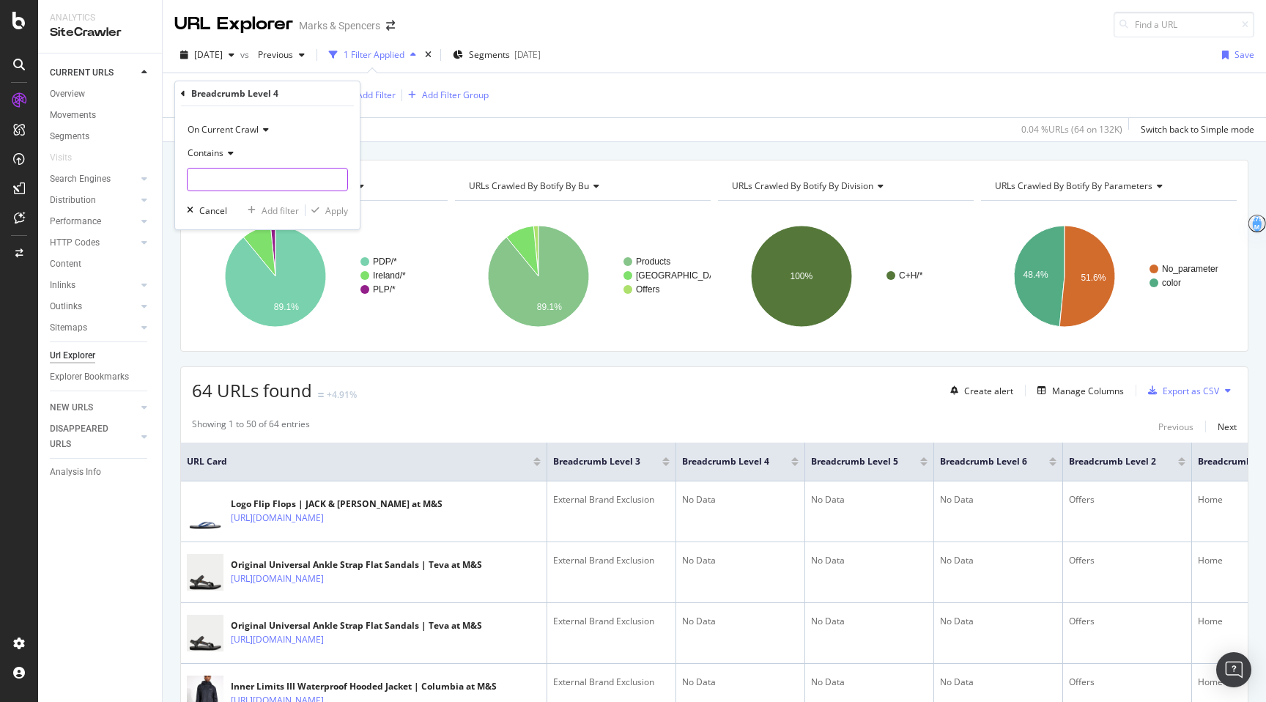
click at [220, 178] on input "text" at bounding box center [267, 179] width 160 height 23
type input "external"
click at [339, 203] on button "Apply" at bounding box center [326, 210] width 42 height 15
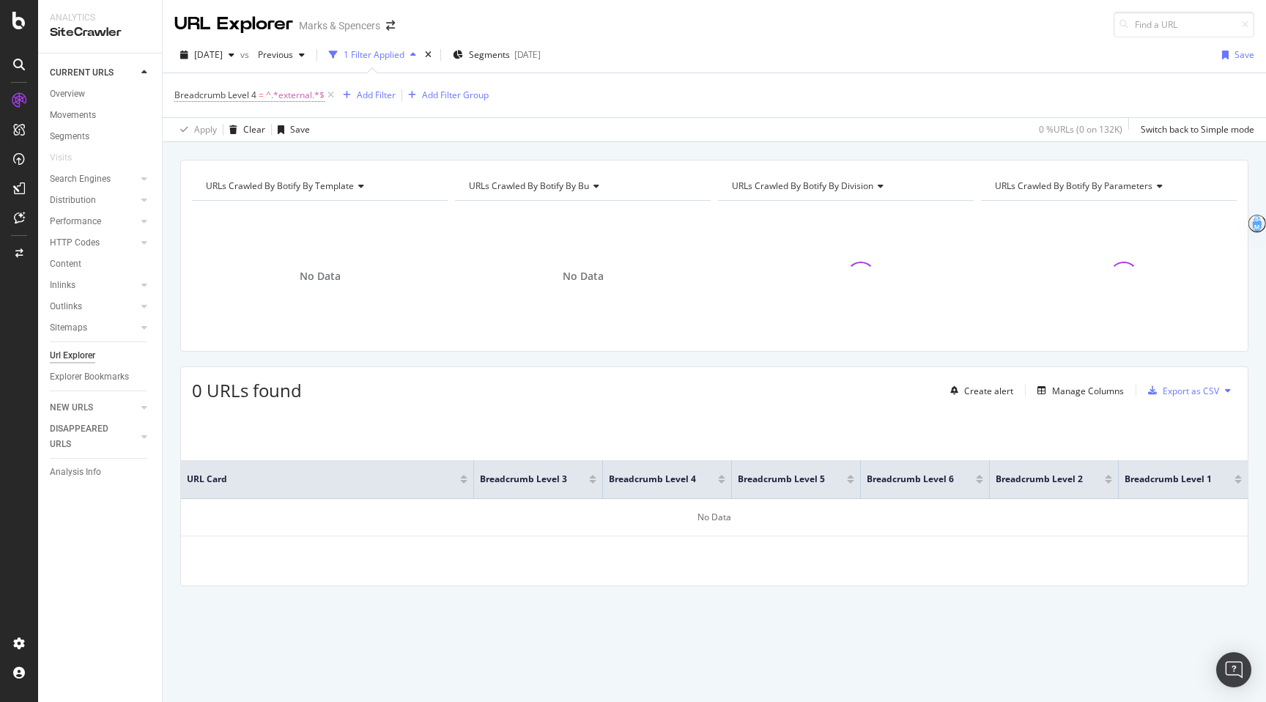
click at [252, 101] on span "Breadcrumb Level 4 = ^.*external.*$" at bounding box center [255, 95] width 163 height 21
click at [250, 100] on span "Breadcrumb Level 4" at bounding box center [215, 95] width 82 height 12
click at [195, 180] on input "external" at bounding box center [256, 179] width 138 height 23
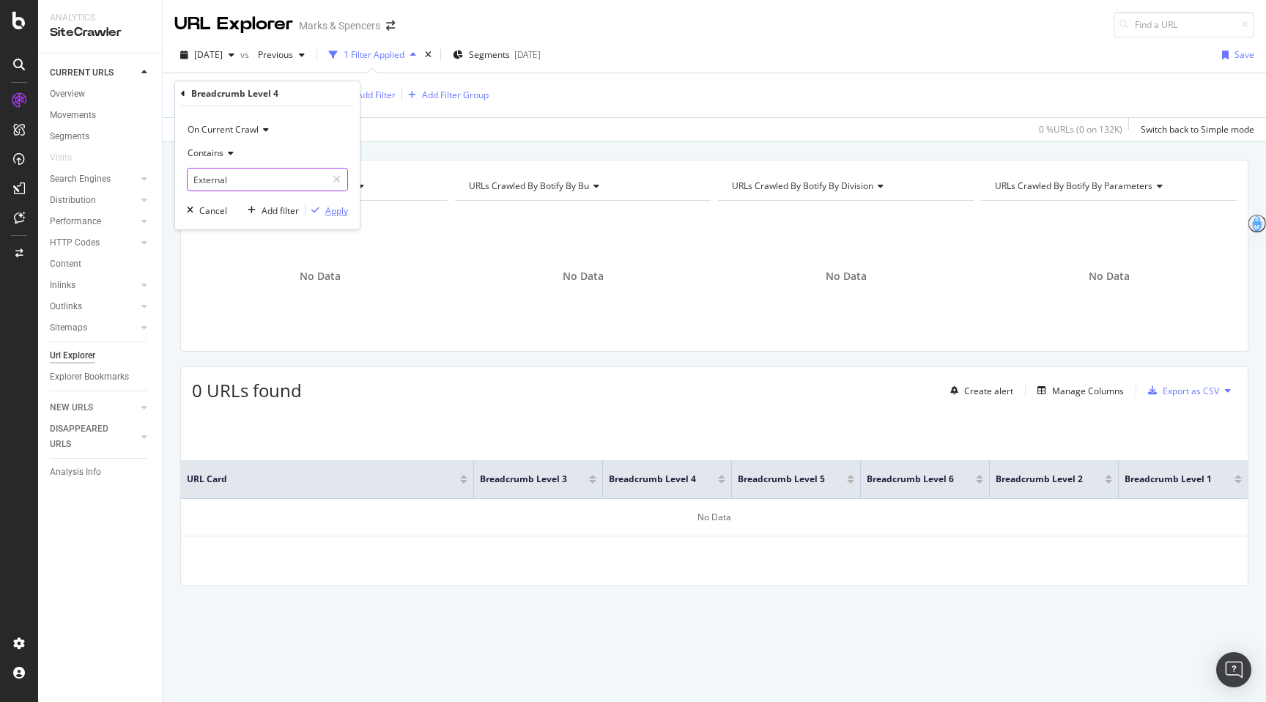
type input "External"
click at [331, 216] on div "Apply" at bounding box center [336, 210] width 23 height 12
click at [237, 100] on span "Breadcrumb Level 4" at bounding box center [215, 95] width 82 height 12
click at [185, 94] on icon at bounding box center [183, 93] width 4 height 9
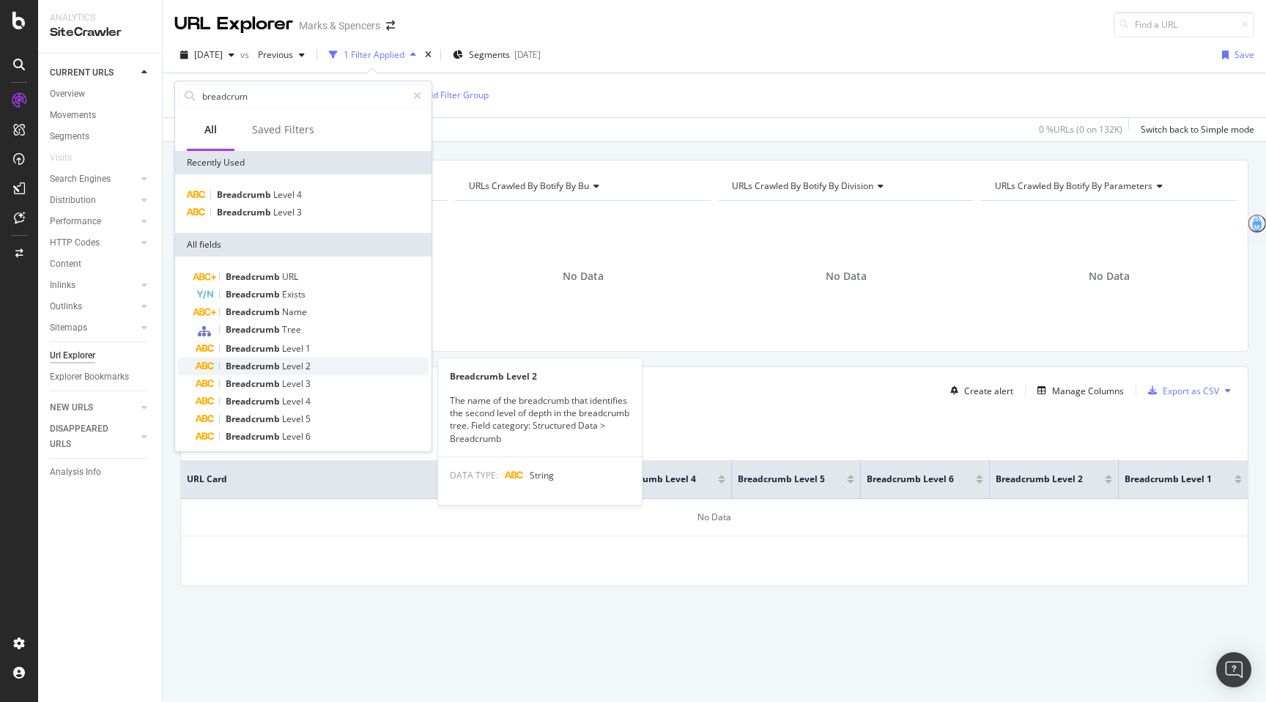
click at [235, 372] on div "Breadcrumb Level 2" at bounding box center [312, 366] width 233 height 18
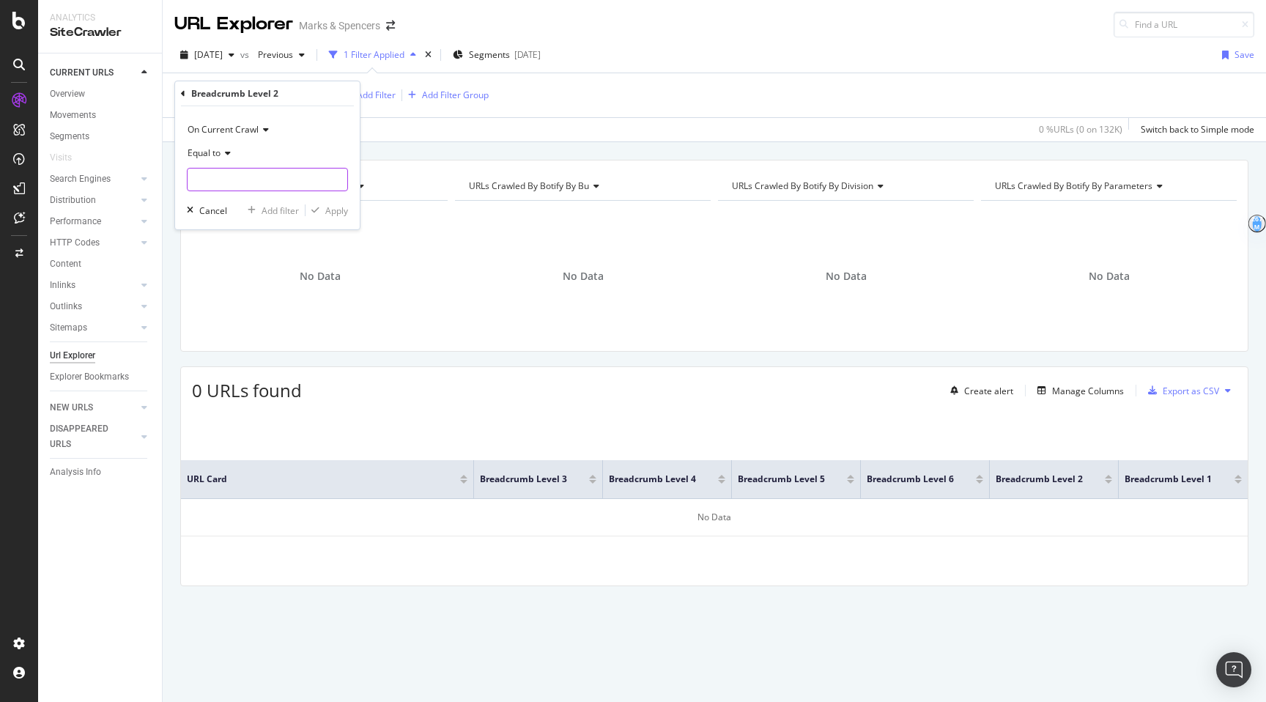
click at [274, 177] on input "text" at bounding box center [267, 179] width 160 height 23
type input "External"
click at [198, 155] on span "Equal to" at bounding box center [203, 152] width 33 height 12
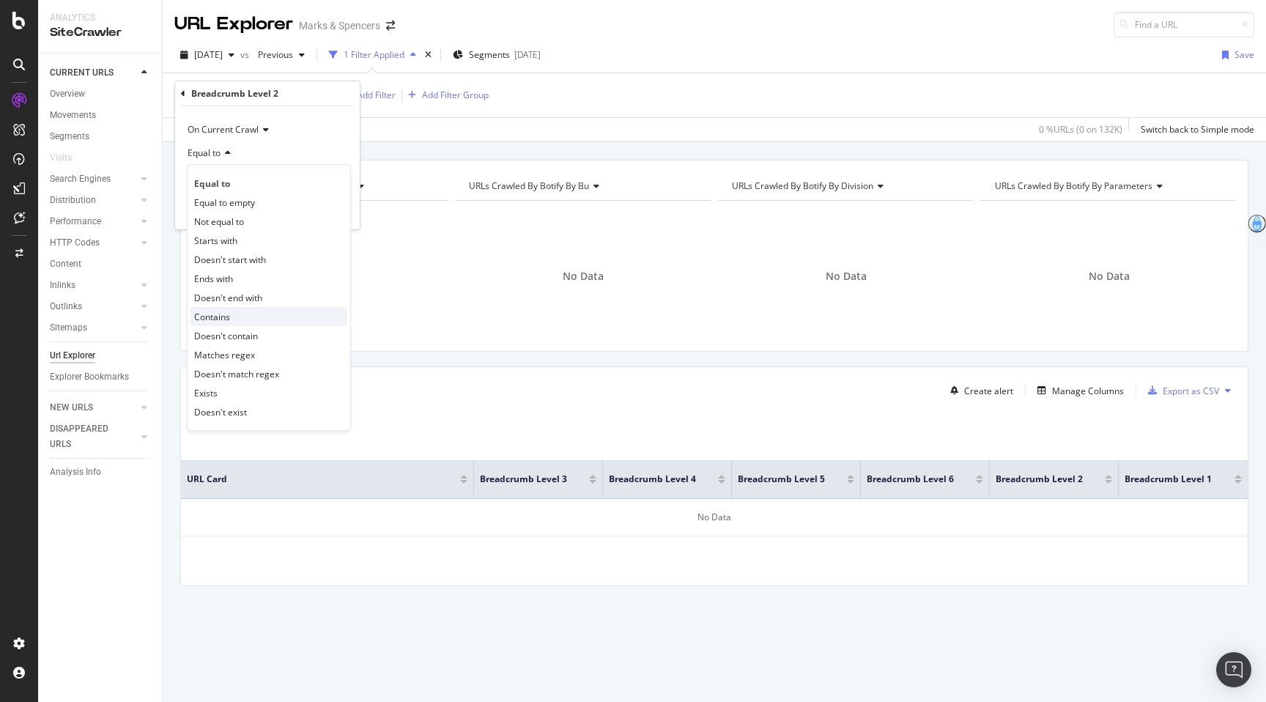
click at [214, 313] on span "Contains" at bounding box center [212, 317] width 36 height 12
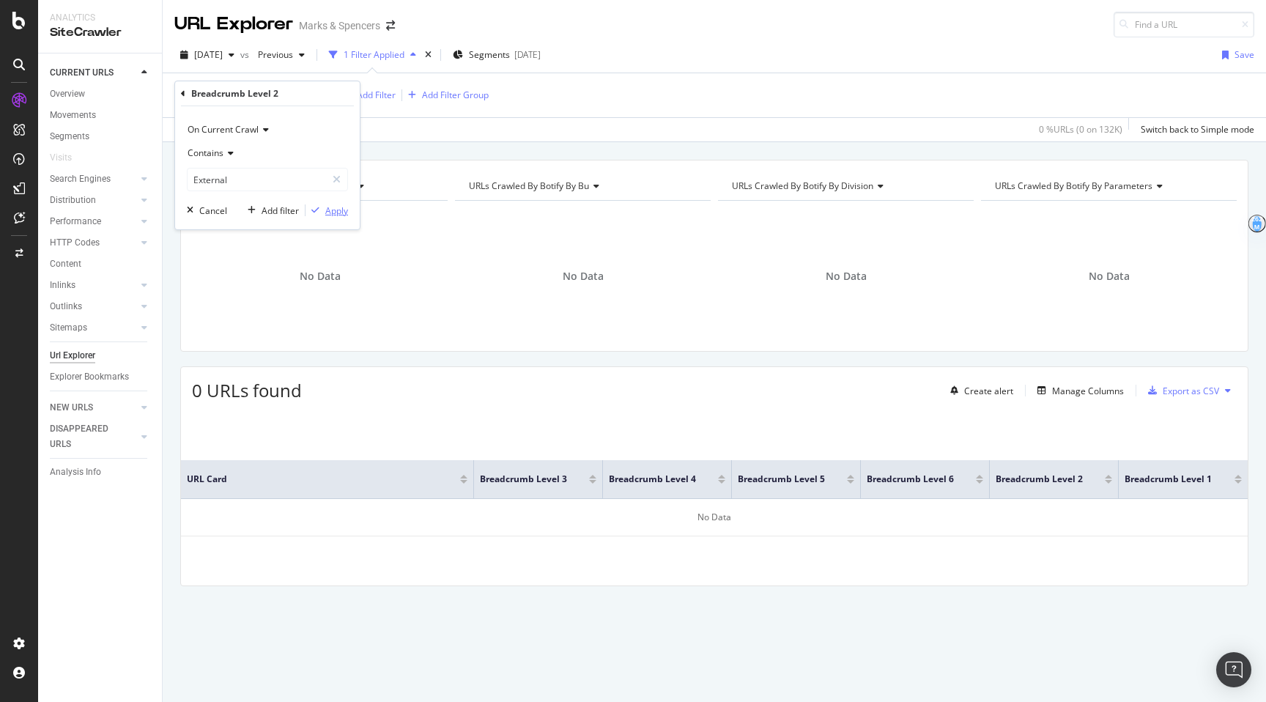
click at [322, 209] on div "button" at bounding box center [315, 210] width 20 height 9
